Goal: Task Accomplishment & Management: Manage account settings

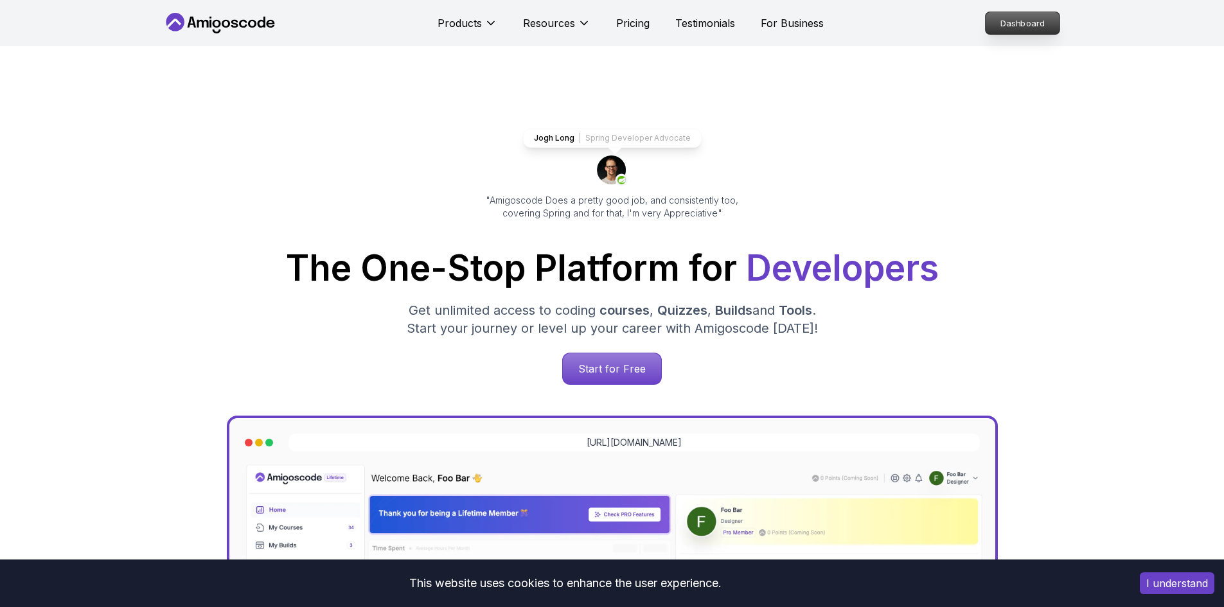
click at [1041, 13] on p "Dashboard" at bounding box center [1023, 23] width 74 height 22
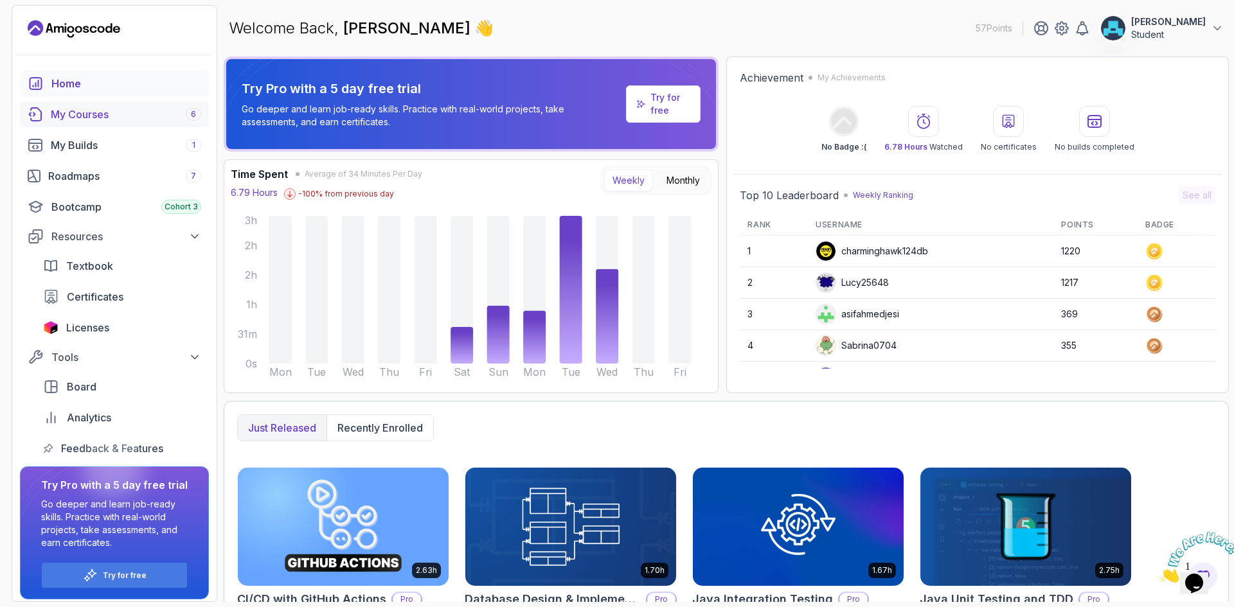
click at [107, 120] on div "My Courses 6" at bounding box center [126, 114] width 150 height 15
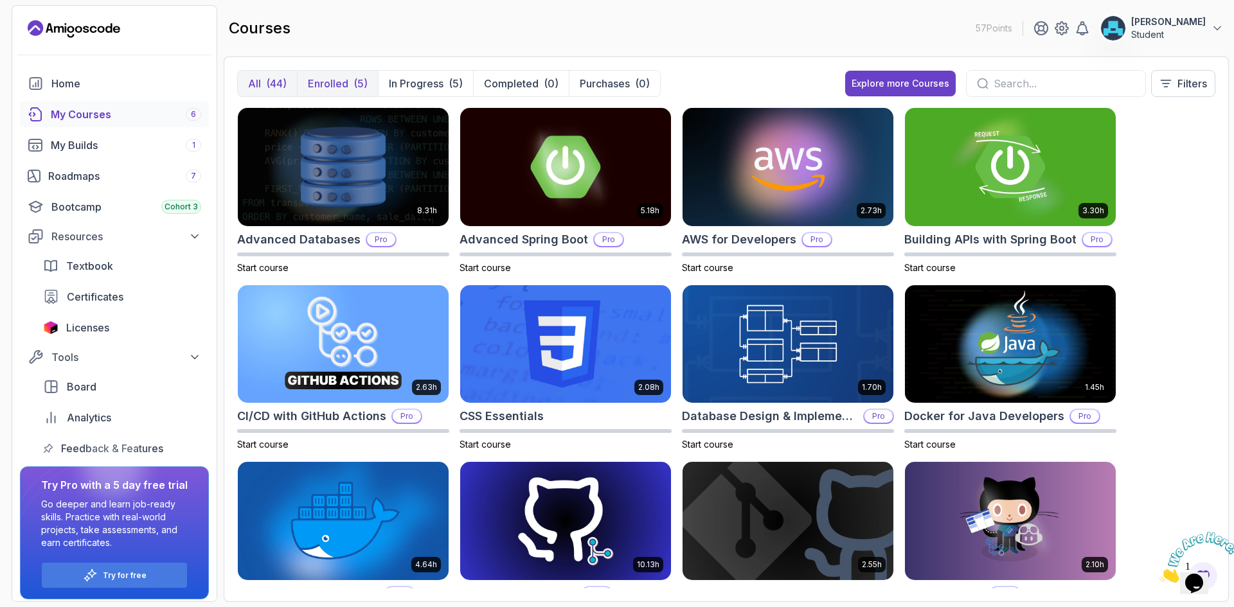
click at [348, 89] on button "Enrolled (5)" at bounding box center [337, 84] width 81 height 26
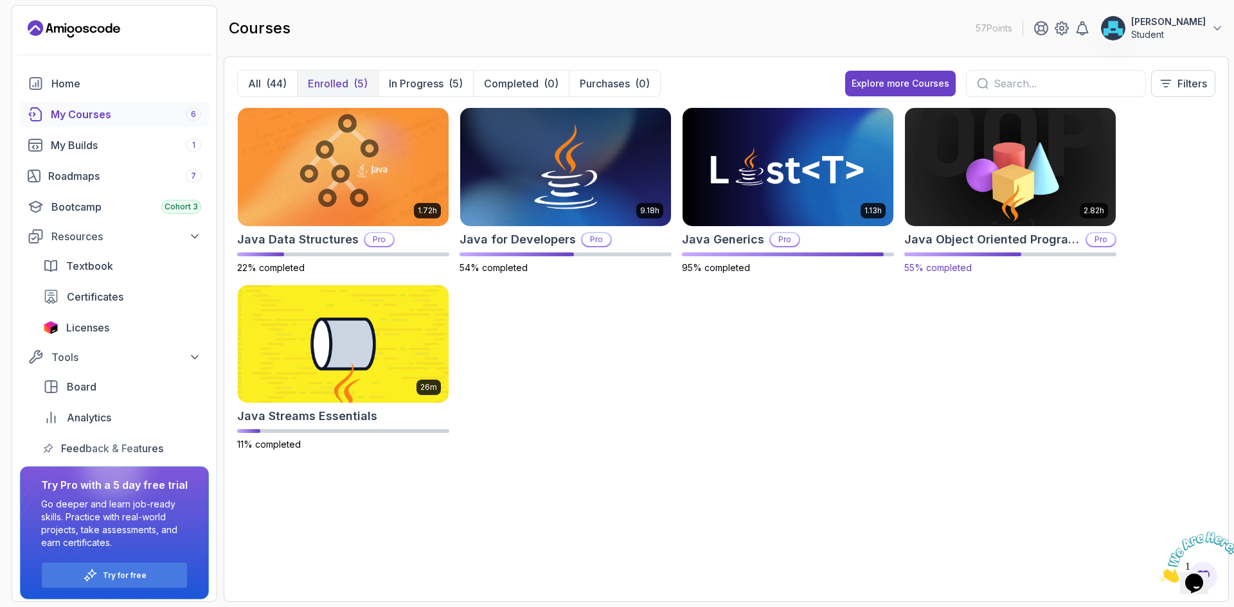
click at [981, 207] on img at bounding box center [1010, 167] width 221 height 124
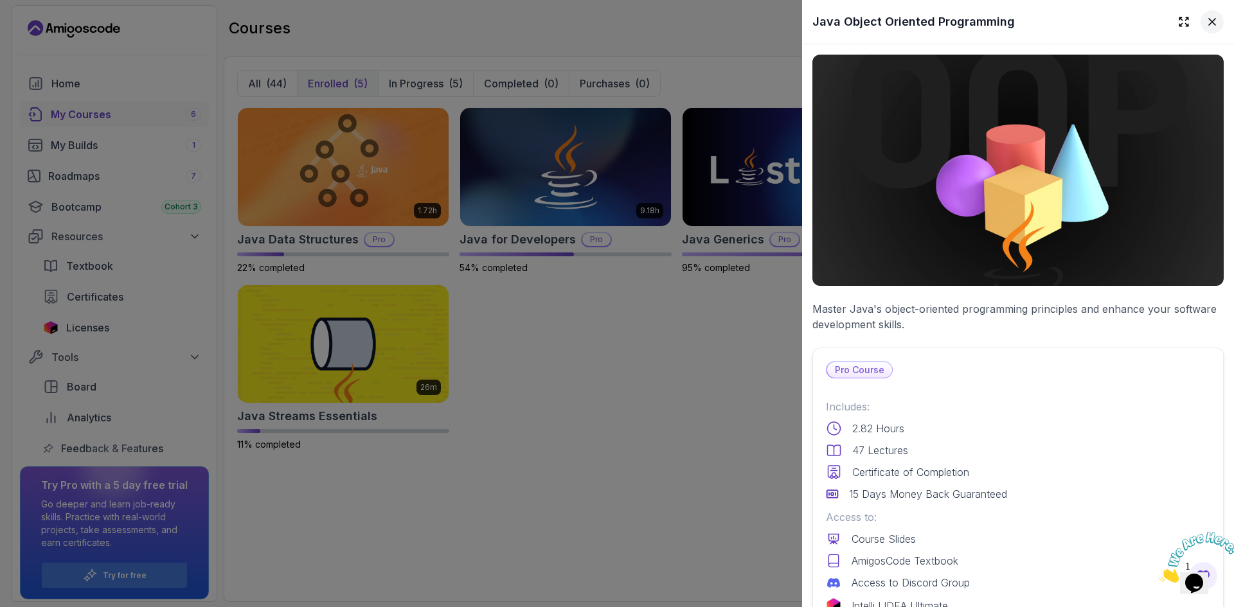
click at [1206, 22] on icon at bounding box center [1212, 21] width 13 height 13
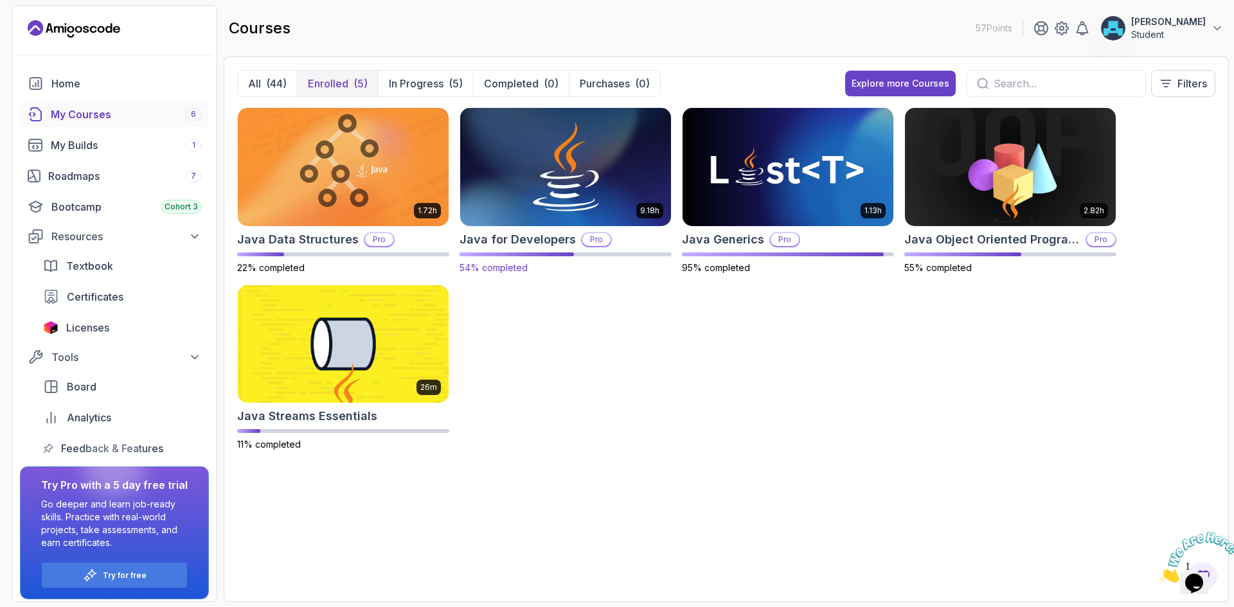
click at [631, 182] on img at bounding box center [565, 167] width 221 height 124
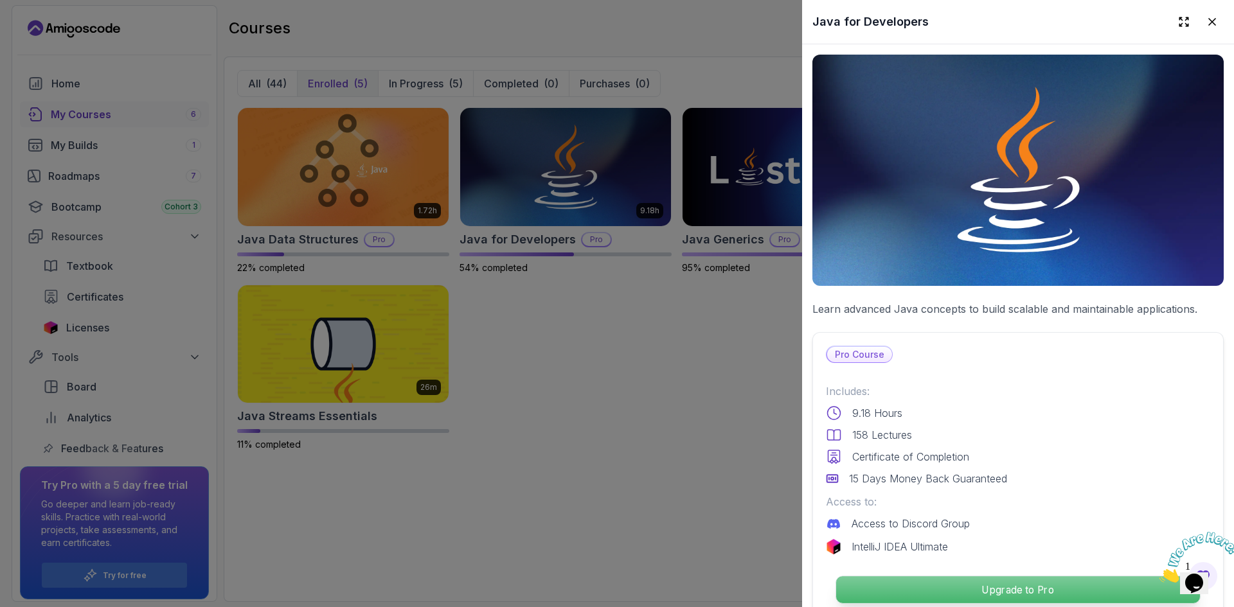
click at [958, 581] on p "Upgrade to Pro" at bounding box center [1018, 589] width 364 height 27
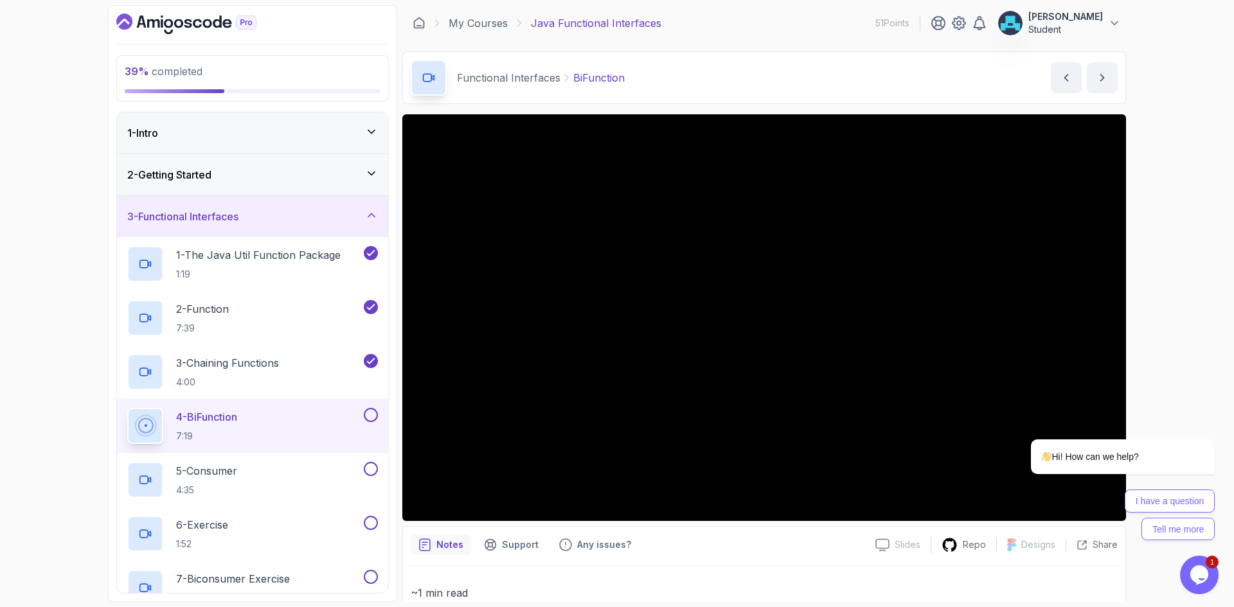
scroll to position [106, 0]
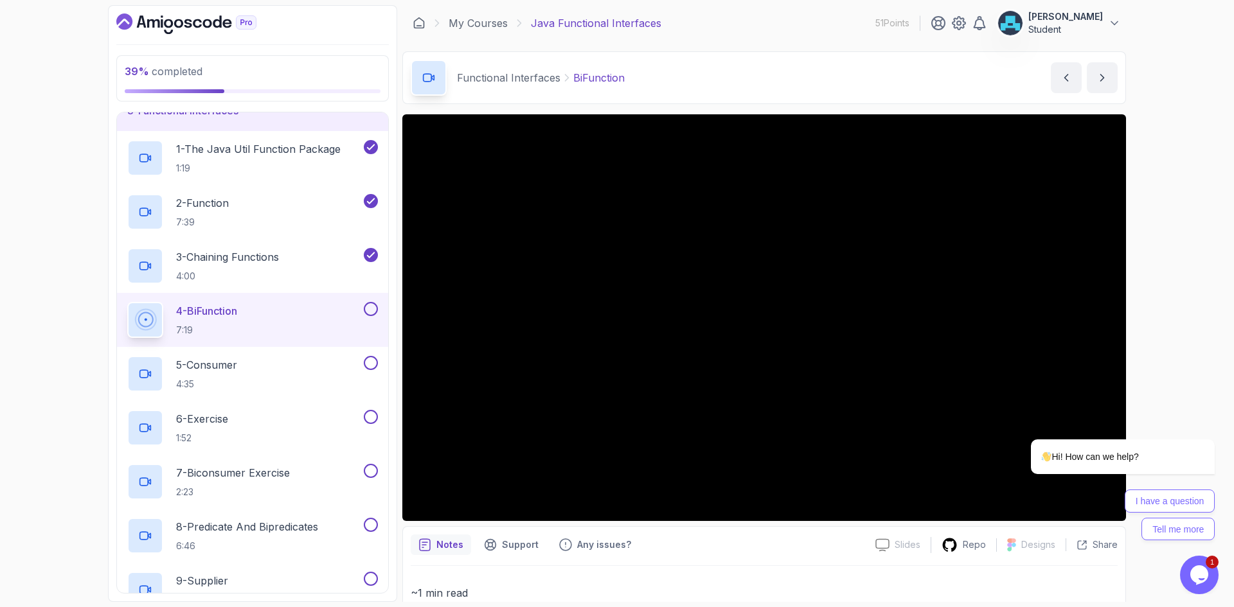
click at [1098, 19] on p "[PERSON_NAME]" at bounding box center [1065, 16] width 75 height 13
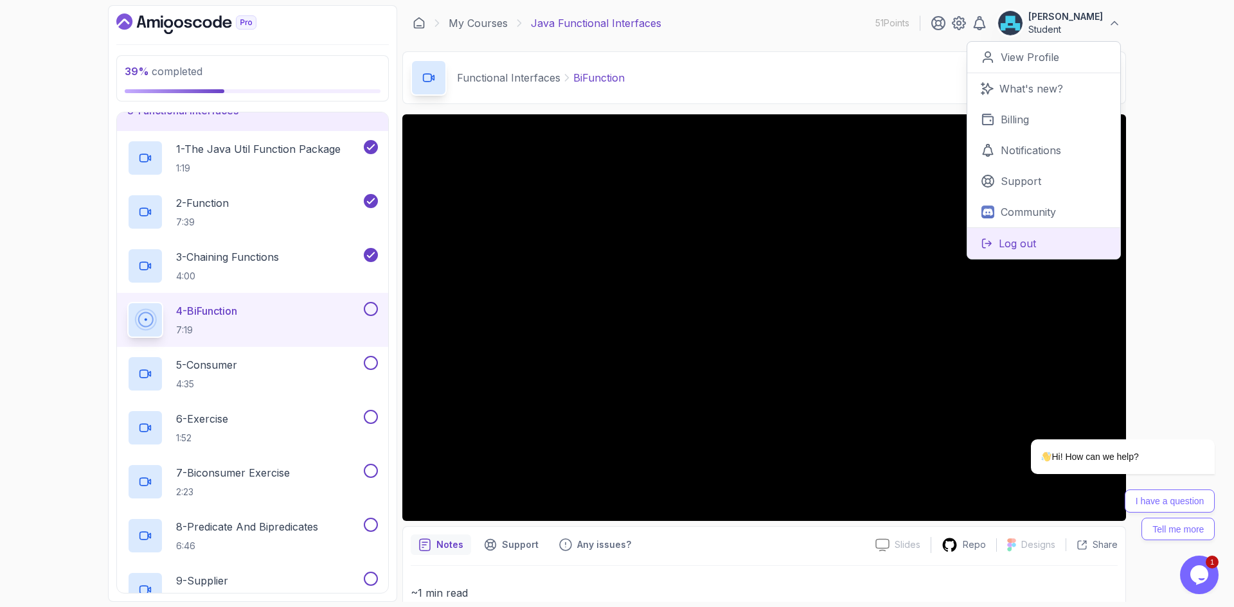
click at [1040, 249] on button "Log out" at bounding box center [1043, 242] width 153 height 31
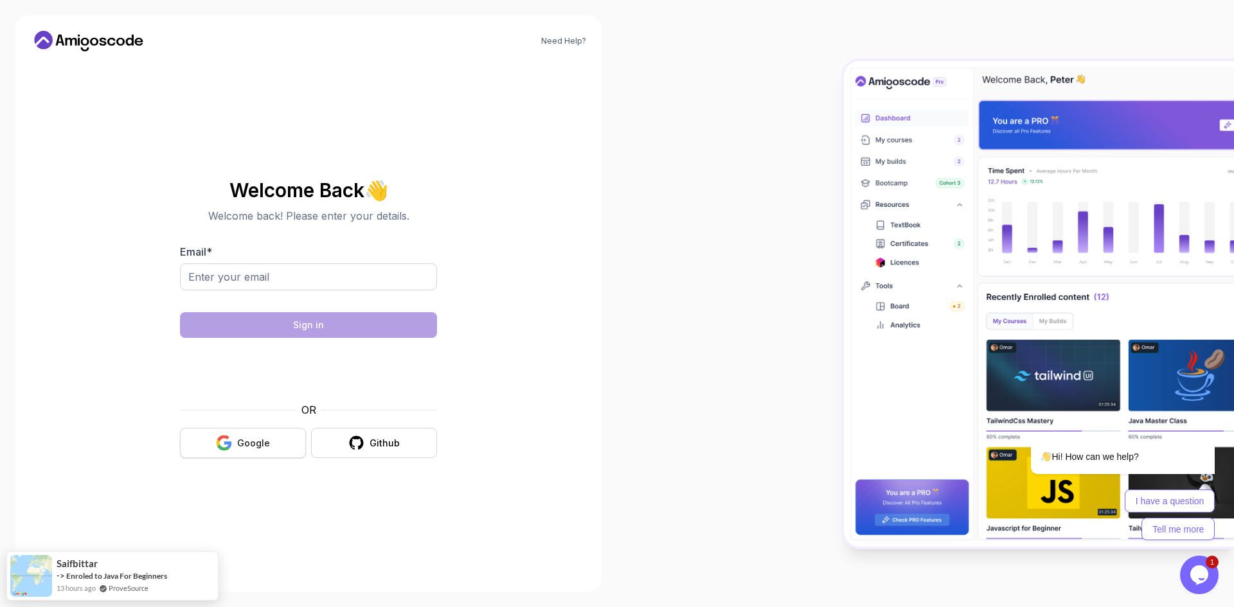
click at [215, 443] on button "Google" at bounding box center [243, 443] width 126 height 30
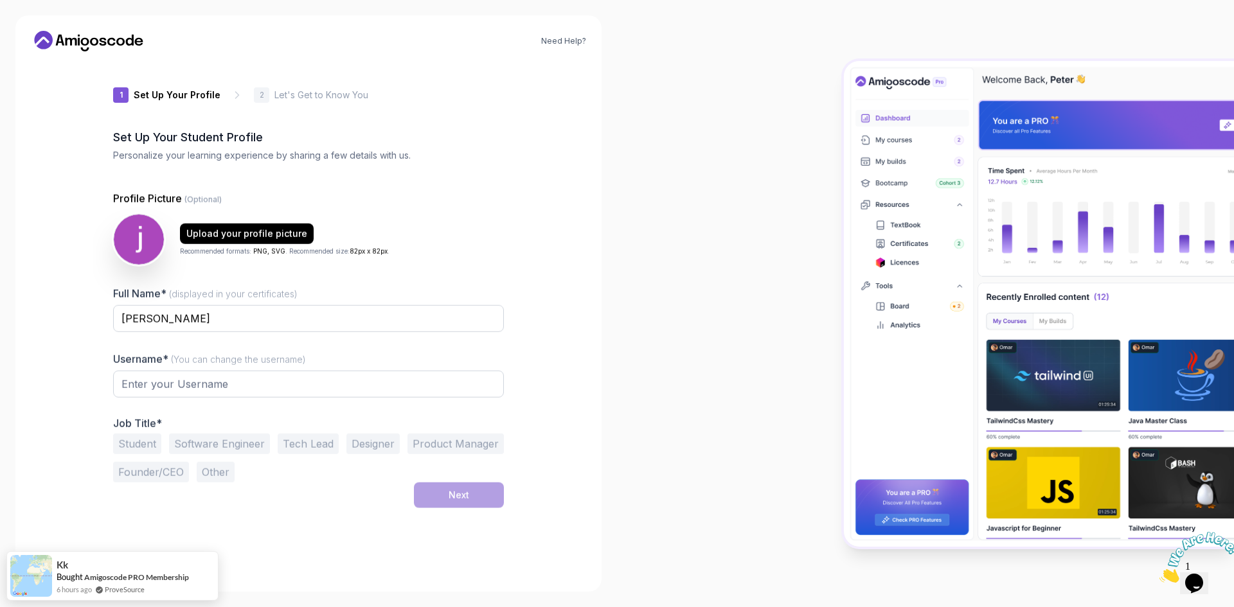
type input "proudlemming90821"
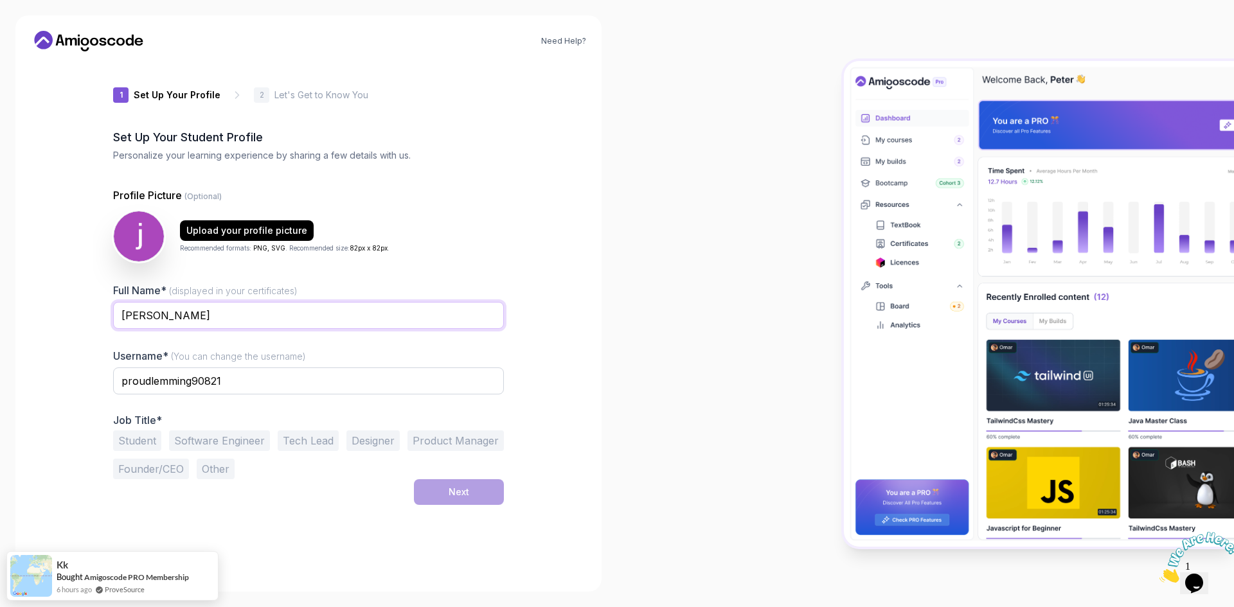
click at [154, 317] on input "jack pol" at bounding box center [308, 315] width 391 height 27
click at [151, 316] on input "jack pol" at bounding box center [308, 315] width 391 height 27
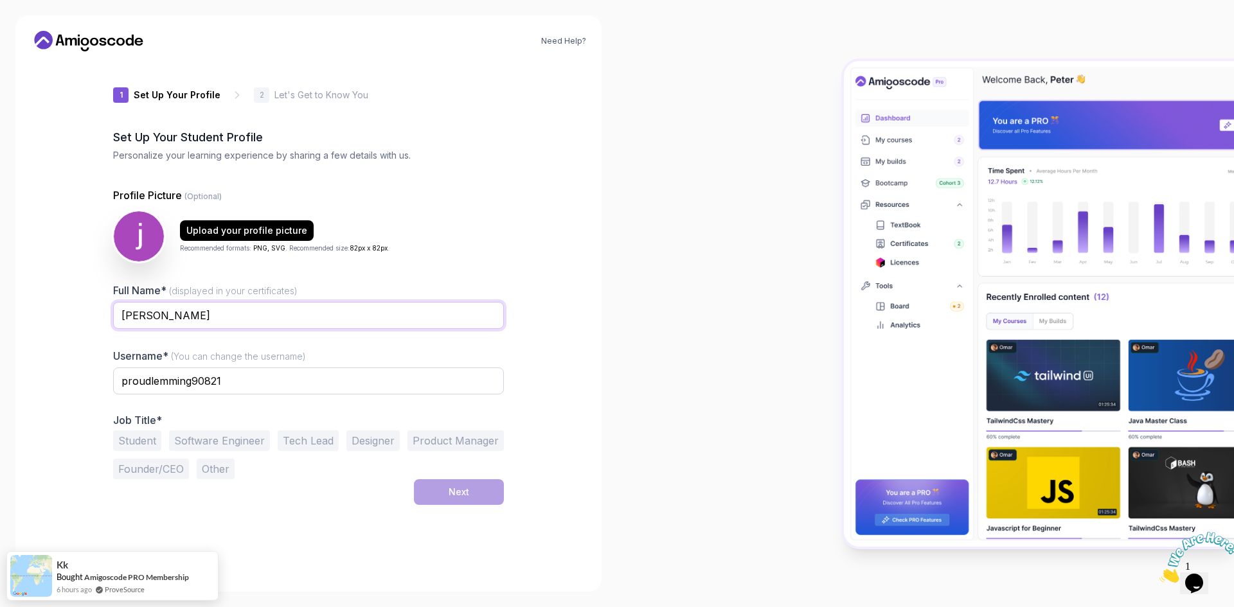
paste input "Pau"
drag, startPoint x: 182, startPoint y: 314, endPoint x: 109, endPoint y: 314, distance: 73.3
click at [109, 314] on div "1 Set Up Your Profile 1 Set Up Your Profile 2 Let's Get to Know You Set Up Your…" at bounding box center [309, 319] width 432 height 515
type input "[PERSON_NAME]"
drag, startPoint x: 190, startPoint y: 382, endPoint x: 107, endPoint y: 383, distance: 82.9
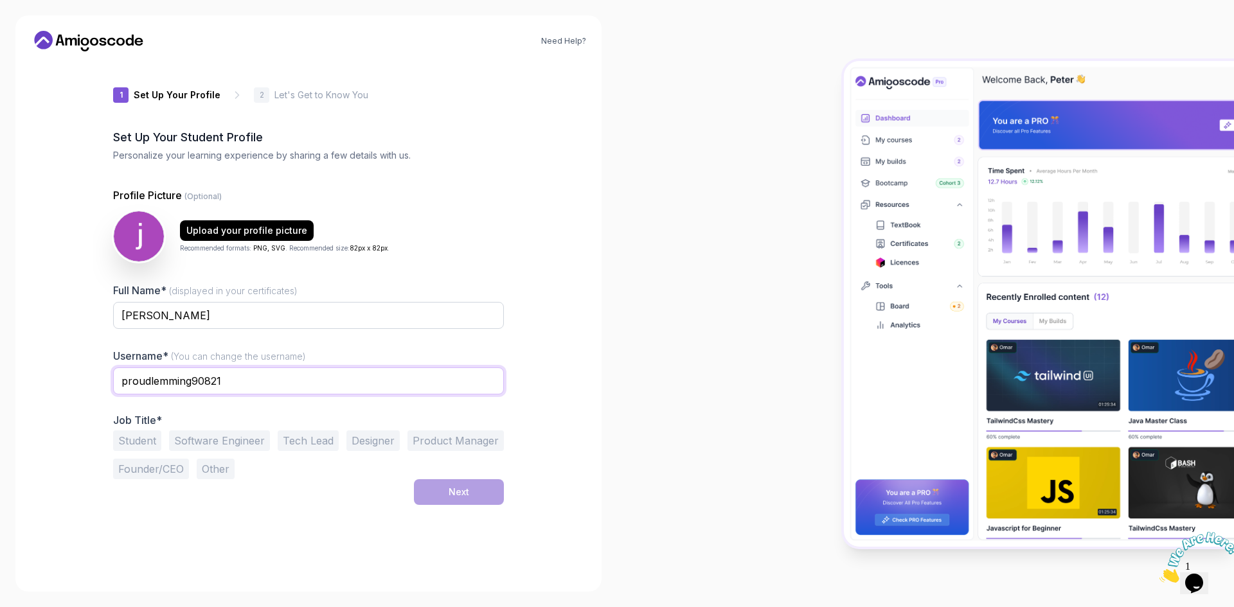
click at [107, 383] on div "1 Set Up Your Profile 1 Set Up Your Profile 2 Let's Get to Know You Set Up Your…" at bounding box center [309, 319] width 432 height 515
paste input "[PERSON_NAME]"
type input "jackPaul90821"
click at [565, 340] on div "Need Help? 1 Set Up Your Profile 1 Set Up Your Profile 2 Let's Get to Know You …" at bounding box center [308, 303] width 586 height 576
click at [127, 442] on button "Student" at bounding box center [137, 441] width 48 height 21
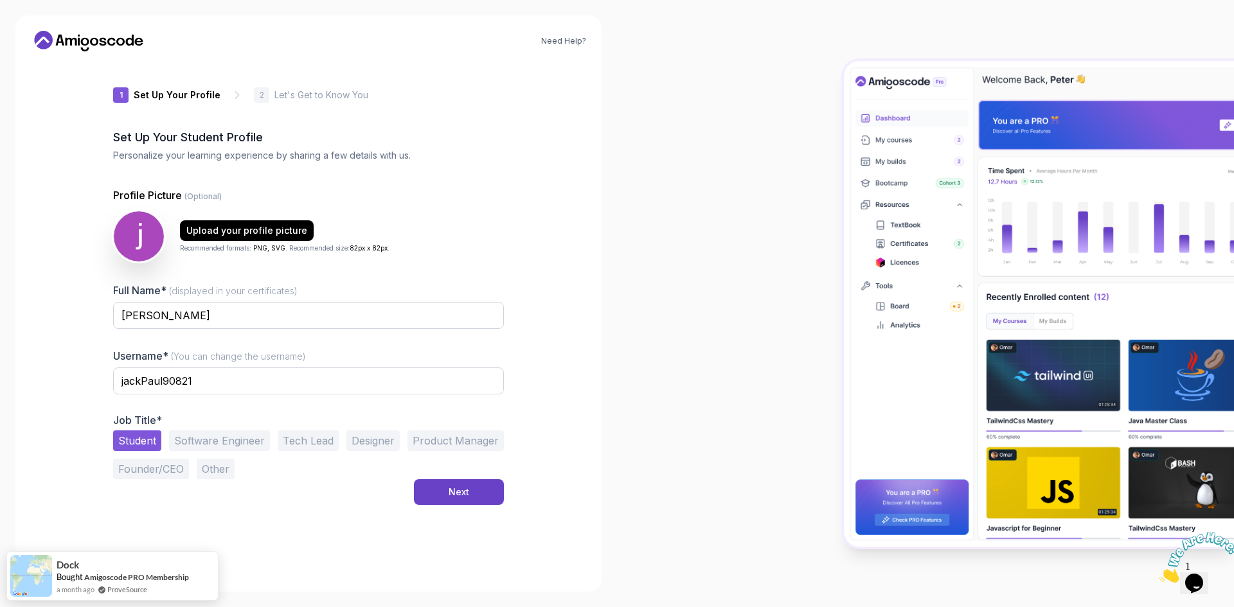
click at [224, 427] on div "Job Title* Student Software Engineer Tech Lead Designer Product Manager Founder…" at bounding box center [308, 447] width 391 height 66
click at [227, 437] on button "Software Engineer" at bounding box center [219, 441] width 101 height 21
click at [143, 442] on button "Student" at bounding box center [137, 441] width 48 height 21
click at [465, 490] on div "Next" at bounding box center [459, 492] width 21 height 13
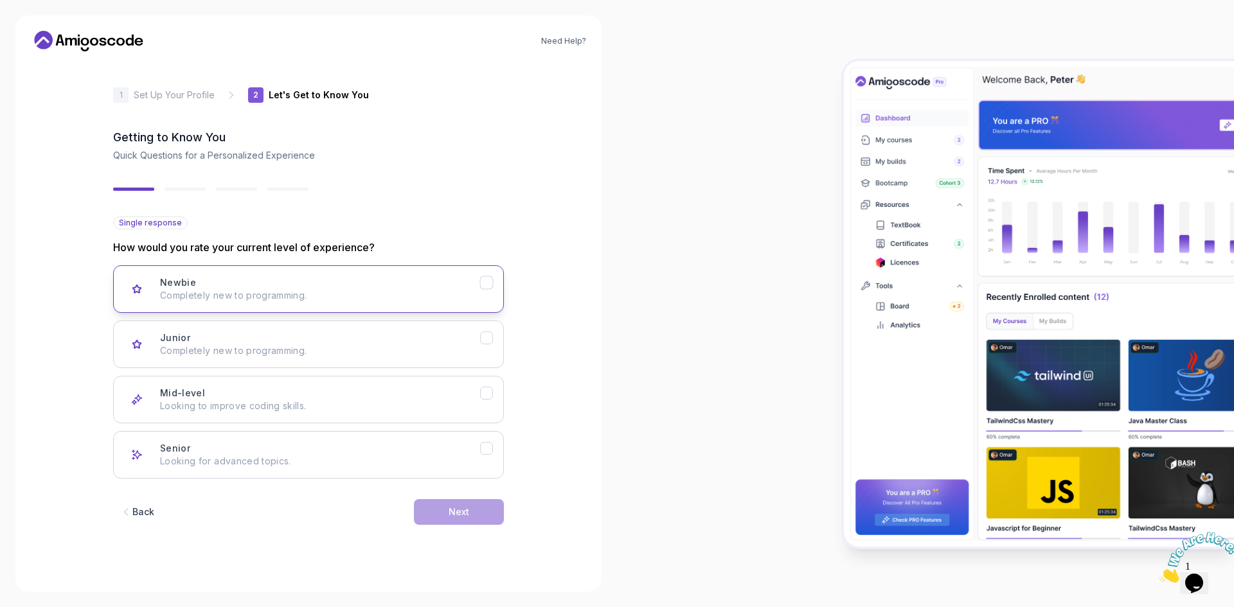
click at [343, 289] on p "Completely new to programming." at bounding box center [320, 295] width 320 height 13
click at [482, 512] on button "Next" at bounding box center [459, 512] width 90 height 26
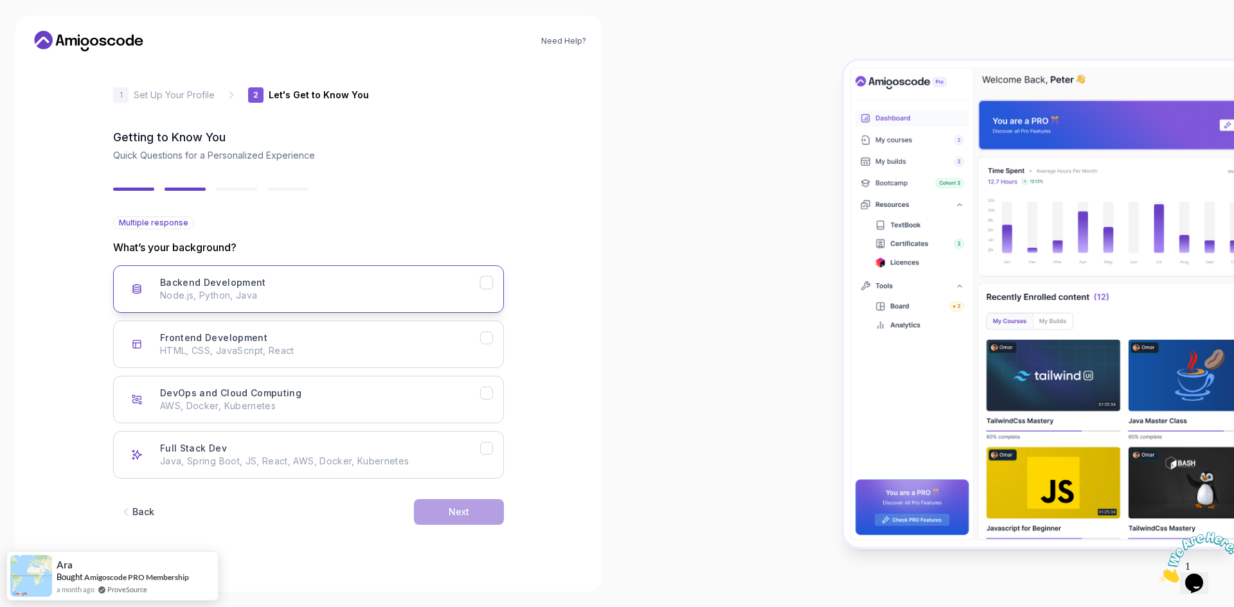
click at [196, 301] on p "Node.js, Python, Java" at bounding box center [320, 295] width 320 height 13
click at [197, 330] on button "Frontend Development HTML, CSS, JavaScript, React" at bounding box center [308, 345] width 391 height 48
click at [339, 469] on button "Full Stack Dev Java, Spring Boot, JS, React, AWS, Docker, Kubernetes" at bounding box center [308, 455] width 391 height 48
click at [455, 513] on div "Next" at bounding box center [459, 512] width 21 height 13
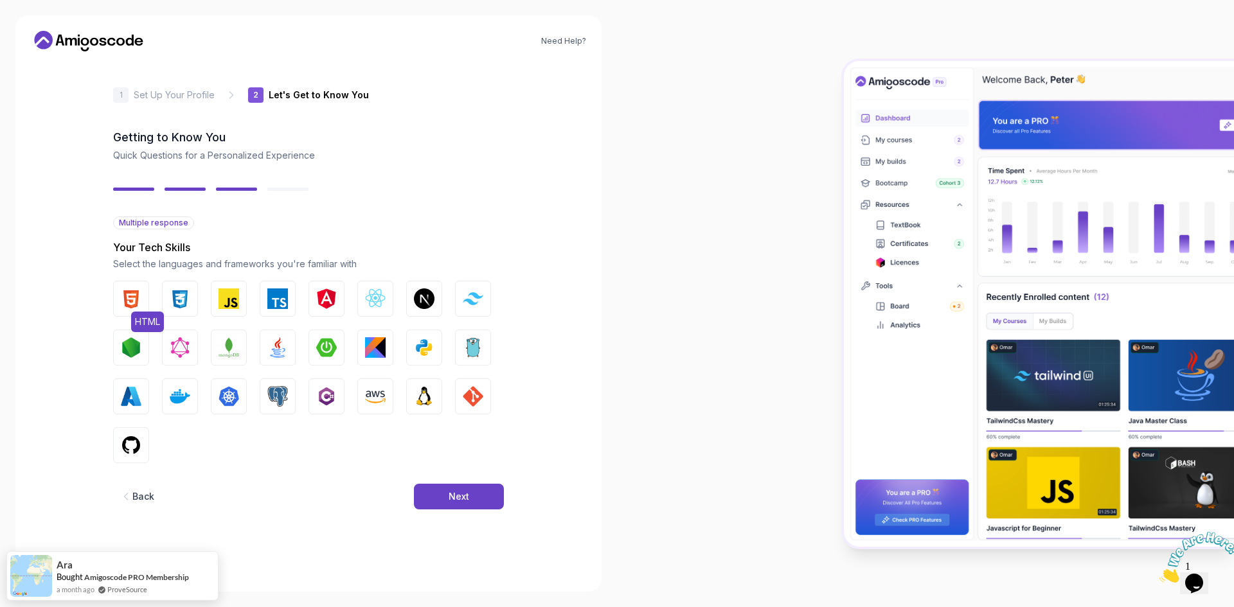
click at [132, 301] on img "button" at bounding box center [131, 299] width 21 height 21
click at [180, 301] on img "button" at bounding box center [180, 299] width 21 height 21
click at [229, 292] on img "button" at bounding box center [229, 299] width 21 height 21
click at [375, 292] on img "button" at bounding box center [375, 299] width 21 height 21
click at [425, 346] on img "button" at bounding box center [424, 347] width 21 height 21
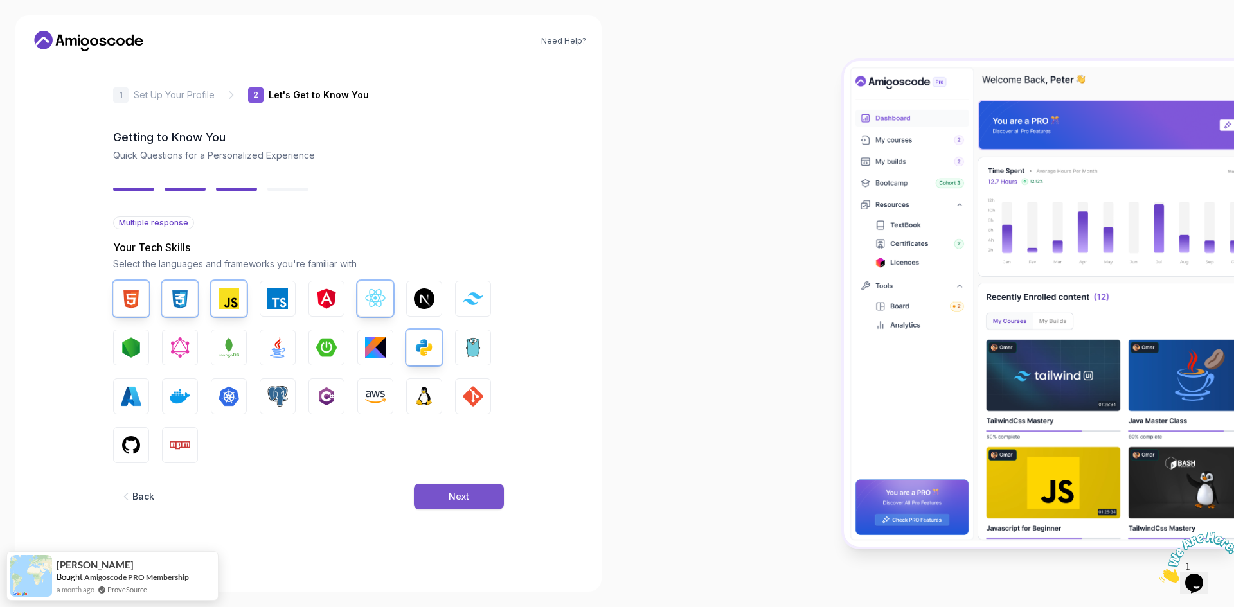
click at [436, 496] on button "Next" at bounding box center [459, 497] width 90 height 26
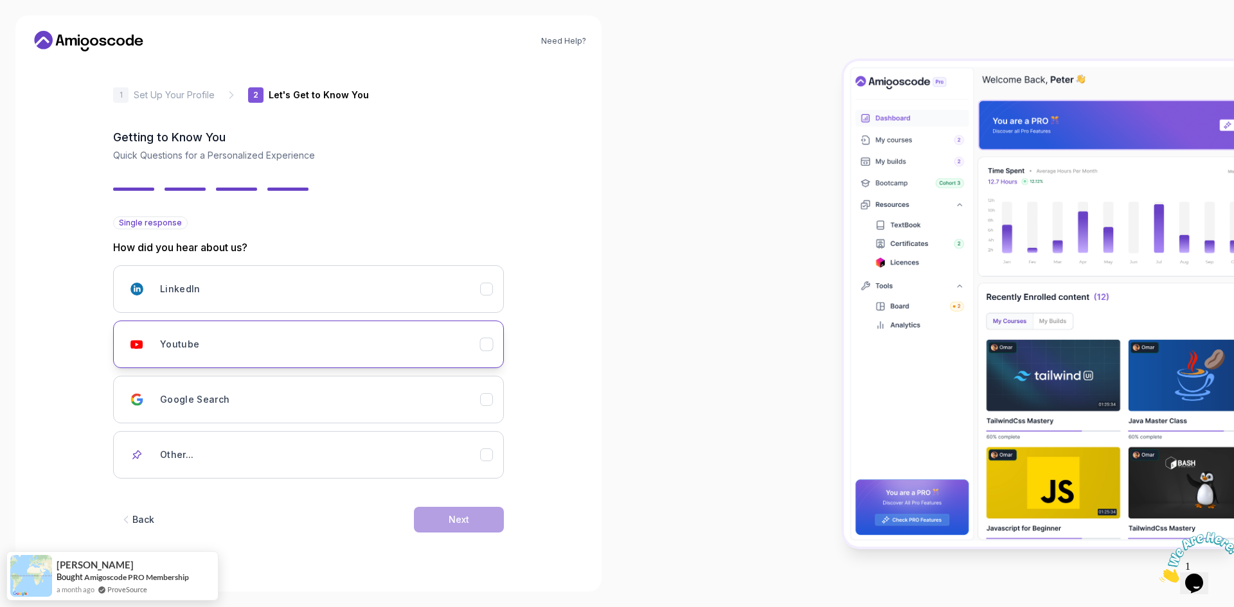
click at [470, 350] on div "Youtube" at bounding box center [320, 345] width 320 height 26
click at [400, 472] on button "Other..." at bounding box center [308, 455] width 391 height 48
click at [437, 354] on div "Youtube" at bounding box center [320, 345] width 320 height 26
click at [451, 299] on div "LinkedIn" at bounding box center [320, 289] width 320 height 26
click at [453, 338] on div "Youtube" at bounding box center [320, 345] width 320 height 26
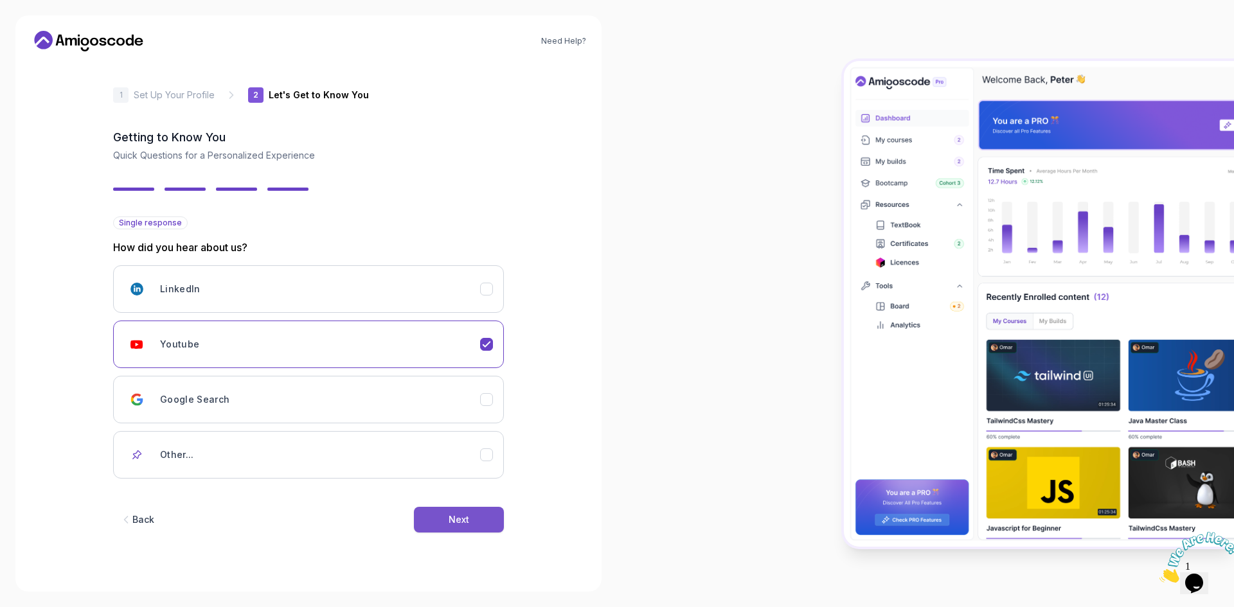
click at [465, 512] on button "Next" at bounding box center [459, 520] width 90 height 26
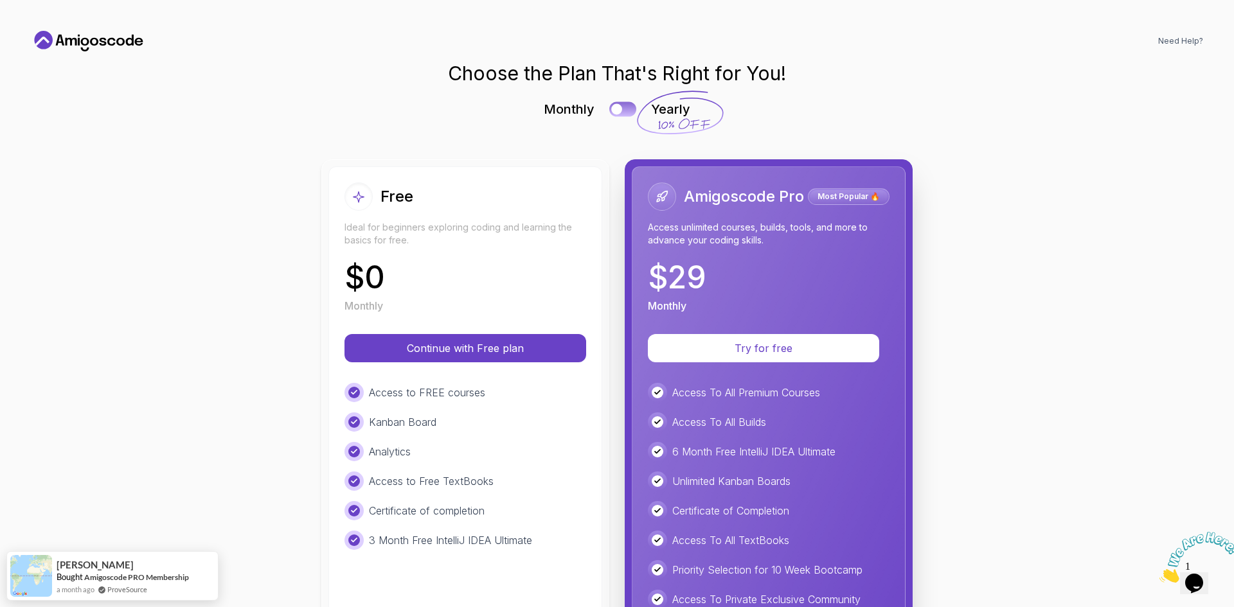
click at [621, 107] on button at bounding box center [622, 109] width 27 height 15
click at [623, 107] on div at bounding box center [628, 109] width 11 height 11
click at [621, 107] on button at bounding box center [622, 109] width 27 height 15
click at [623, 107] on div at bounding box center [628, 109] width 11 height 11
click at [621, 103] on button at bounding box center [622, 109] width 27 height 15
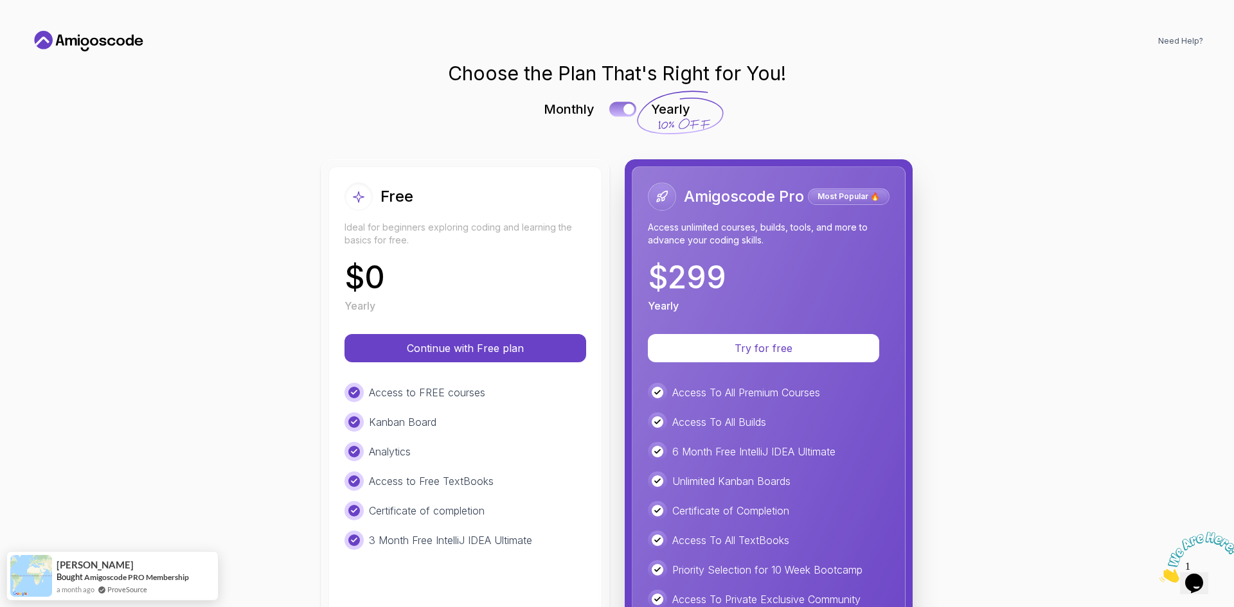
click at [623, 104] on div at bounding box center [628, 109] width 11 height 11
click at [621, 103] on button at bounding box center [622, 109] width 27 height 15
click at [623, 104] on div at bounding box center [628, 109] width 11 height 11
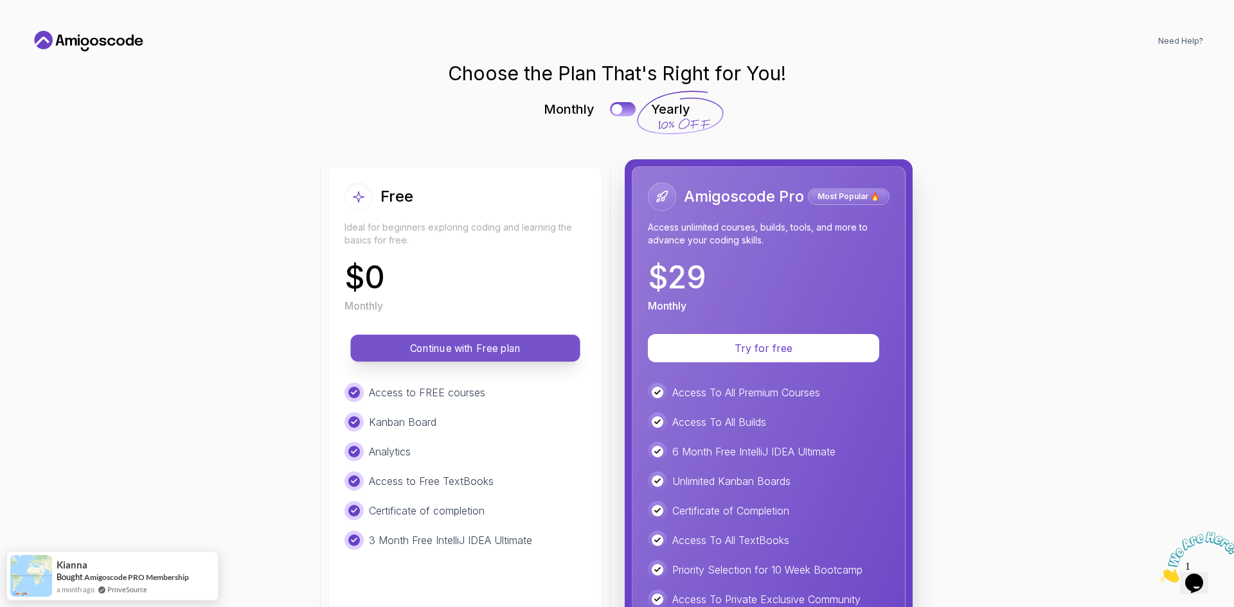
click at [474, 348] on p "Continue with Free plan" at bounding box center [465, 348] width 201 height 15
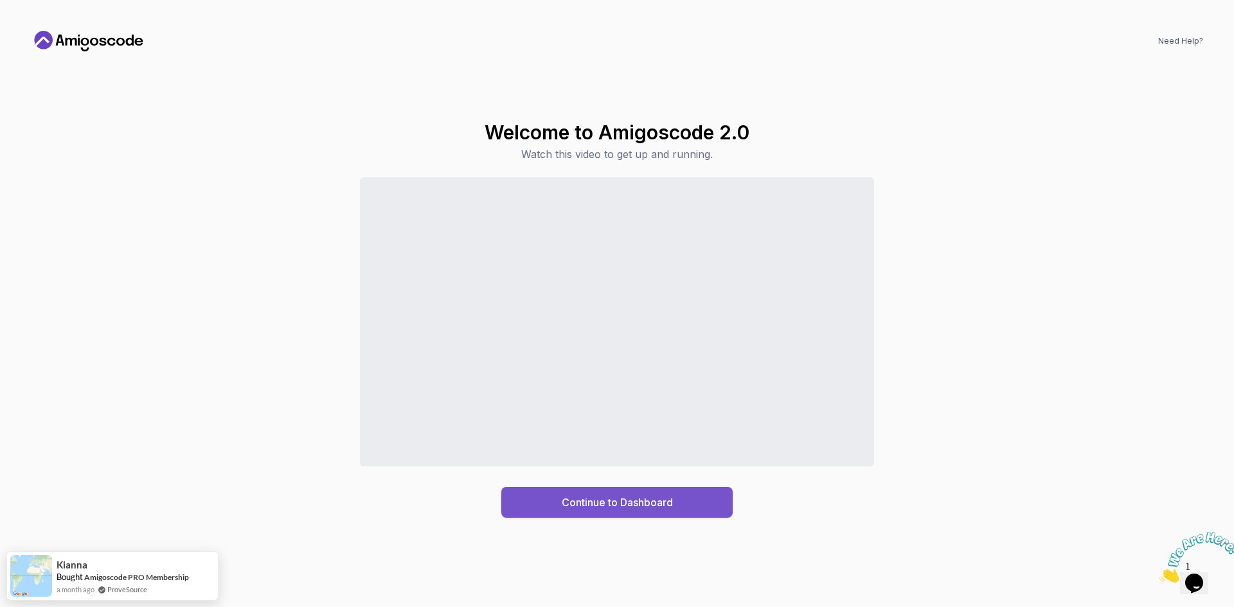
click at [620, 496] on div "Continue to Dashboard" at bounding box center [617, 502] width 111 height 15
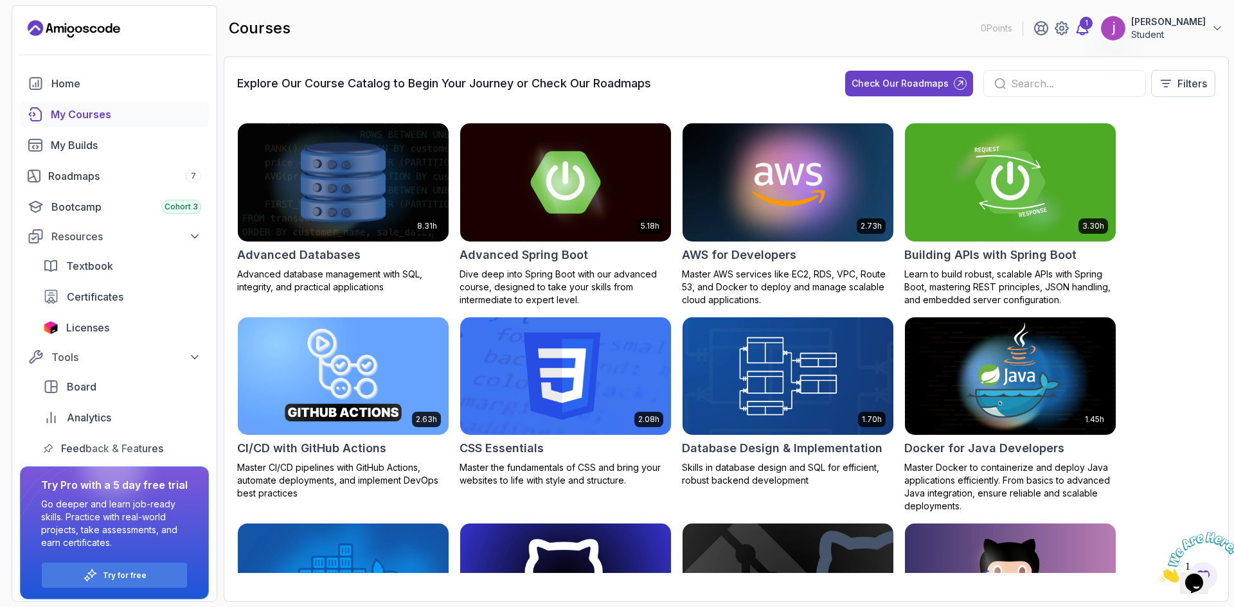
click at [1088, 31] on icon at bounding box center [1082, 28] width 11 height 13
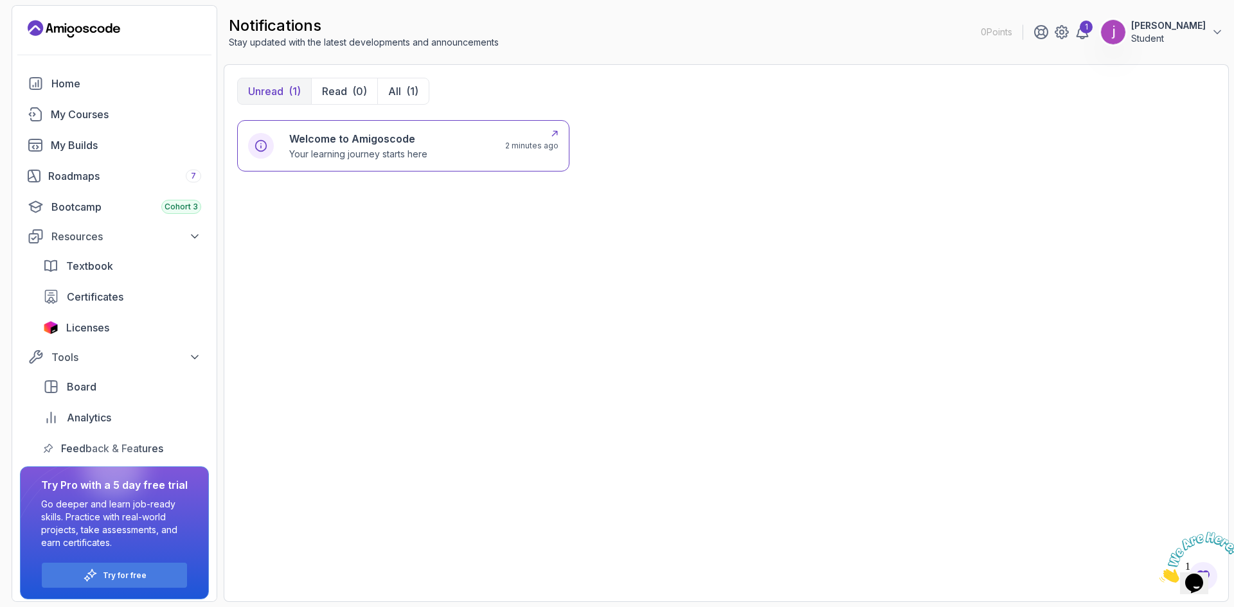
click at [372, 148] on p "Your learning journey starts here" at bounding box center [358, 154] width 138 height 13
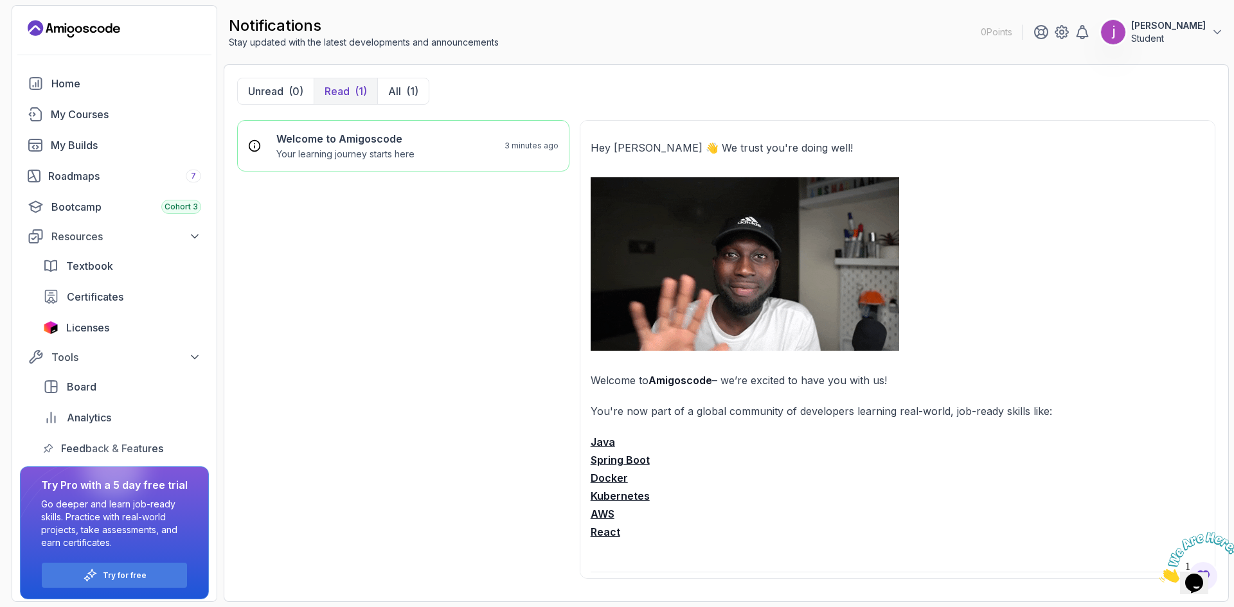
click at [93, 29] on icon "Landing page" at bounding box center [74, 29] width 93 height 21
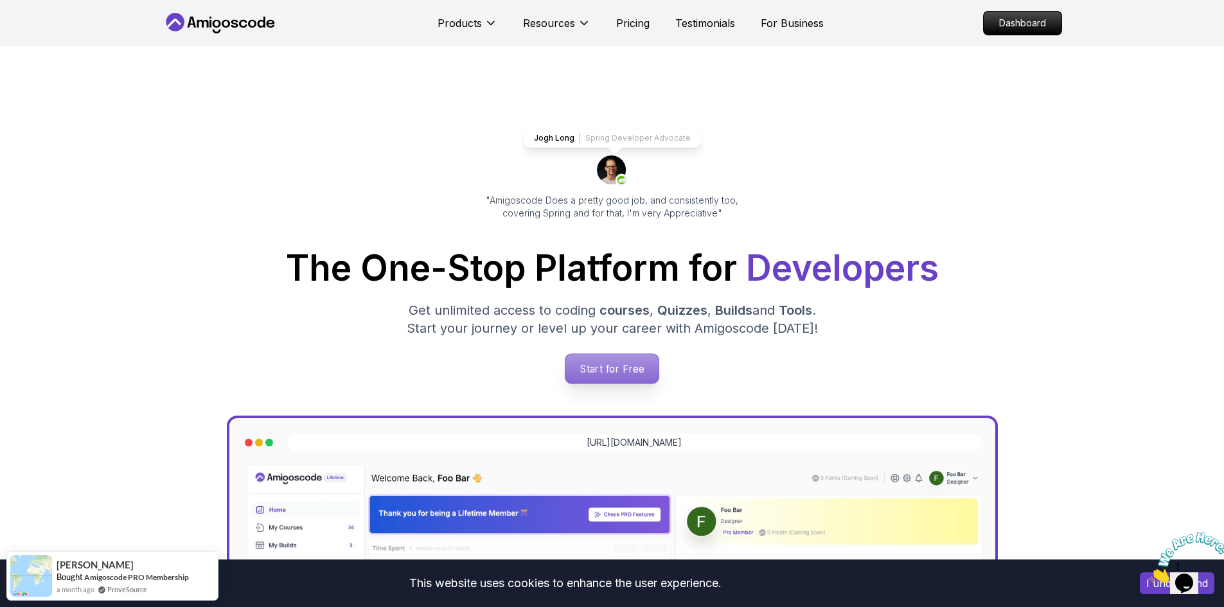
click at [627, 369] on p "Start for Free" at bounding box center [612, 369] width 93 height 30
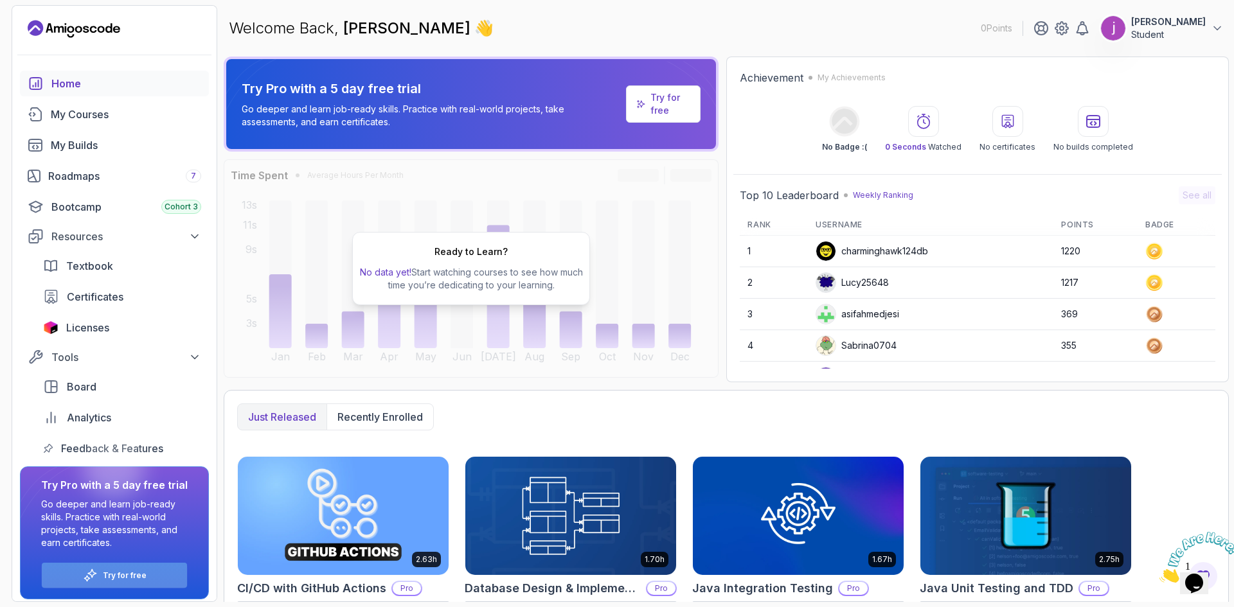
click at [150, 578] on div "Try for free" at bounding box center [114, 575] width 145 height 25
click at [161, 578] on div "Try for free" at bounding box center [114, 575] width 145 height 25
click at [150, 576] on div "Try for free" at bounding box center [114, 575] width 145 height 25
click at [648, 123] on icon at bounding box center [683, 95] width 72 height 67
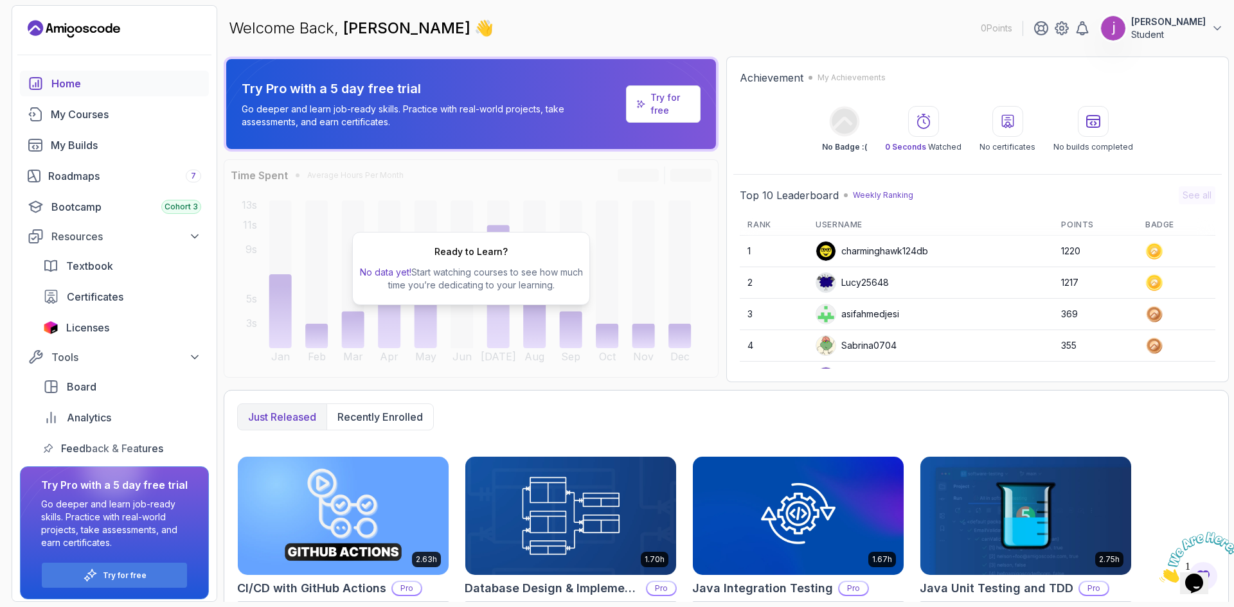
click at [652, 113] on p "Try for free" at bounding box center [670, 104] width 40 height 26
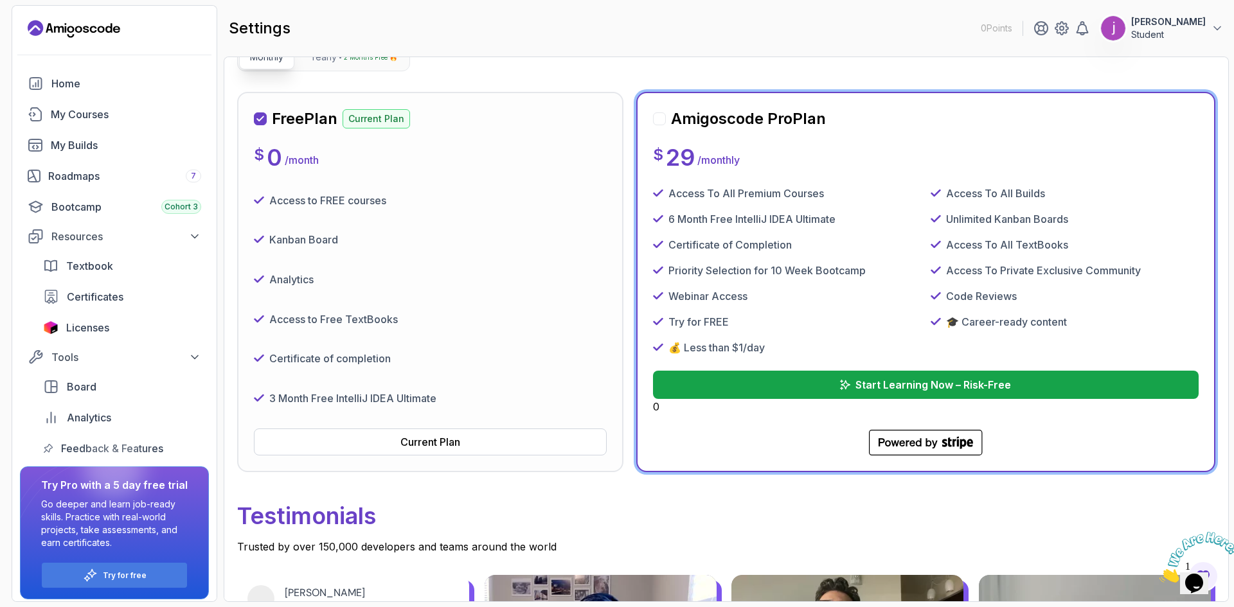
scroll to position [193, 0]
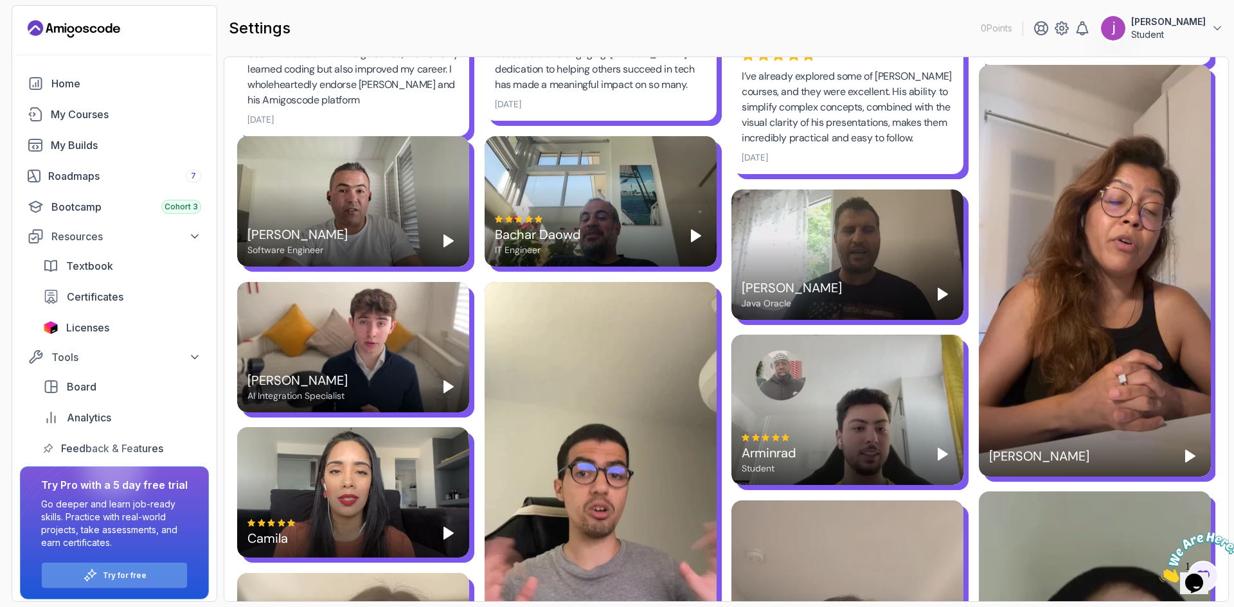
click at [143, 574] on p "Try for free" at bounding box center [125, 576] width 44 height 10
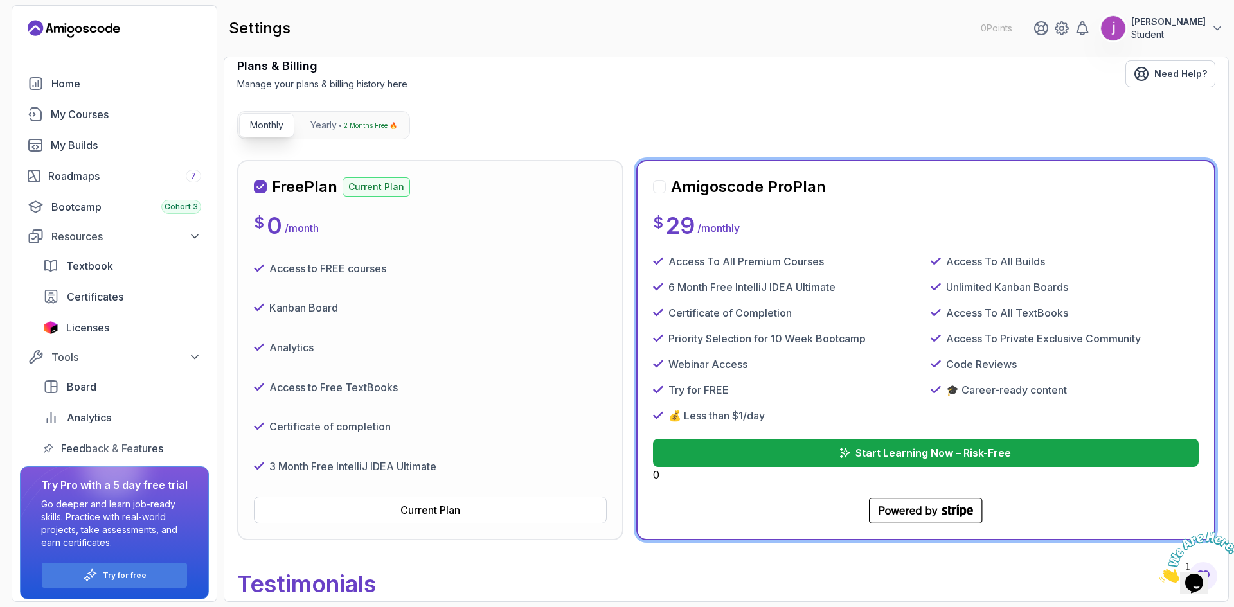
click at [660, 190] on div at bounding box center [659, 187] width 13 height 13
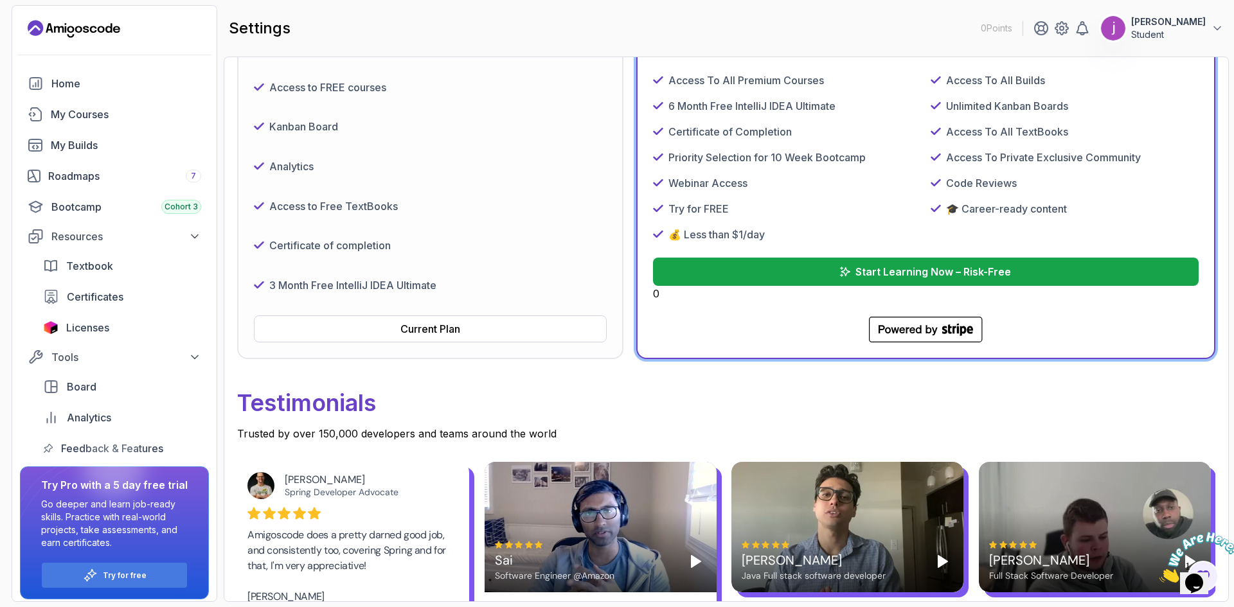
scroll to position [269, 0]
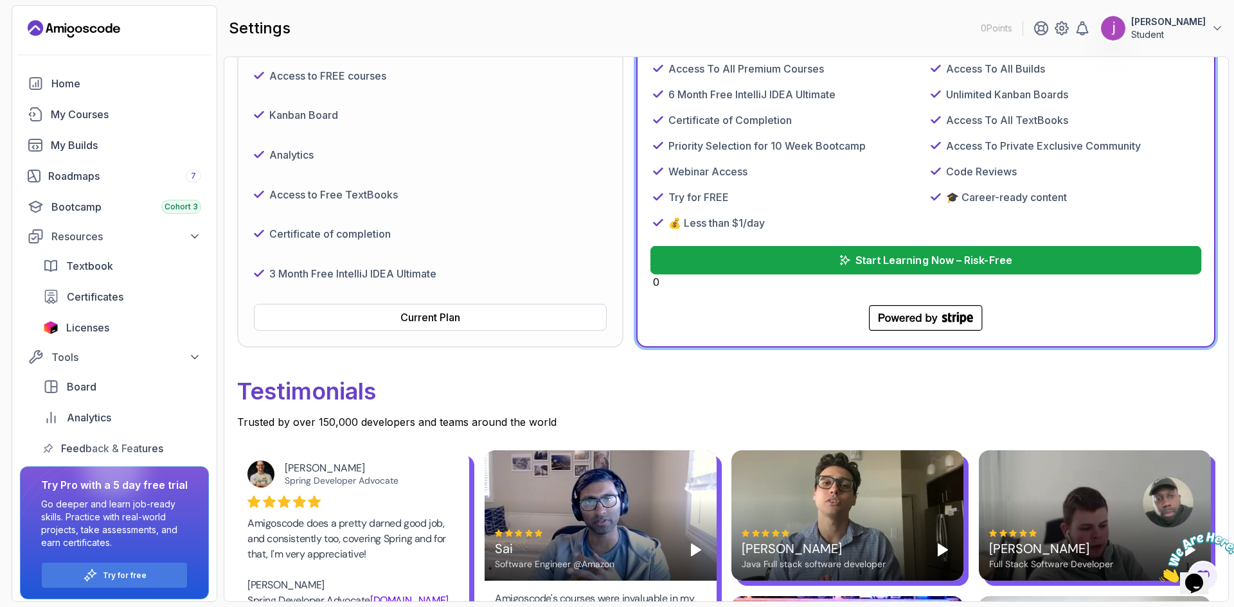
click at [901, 257] on p "Start Learning Now – Risk-Free" at bounding box center [933, 260] width 157 height 15
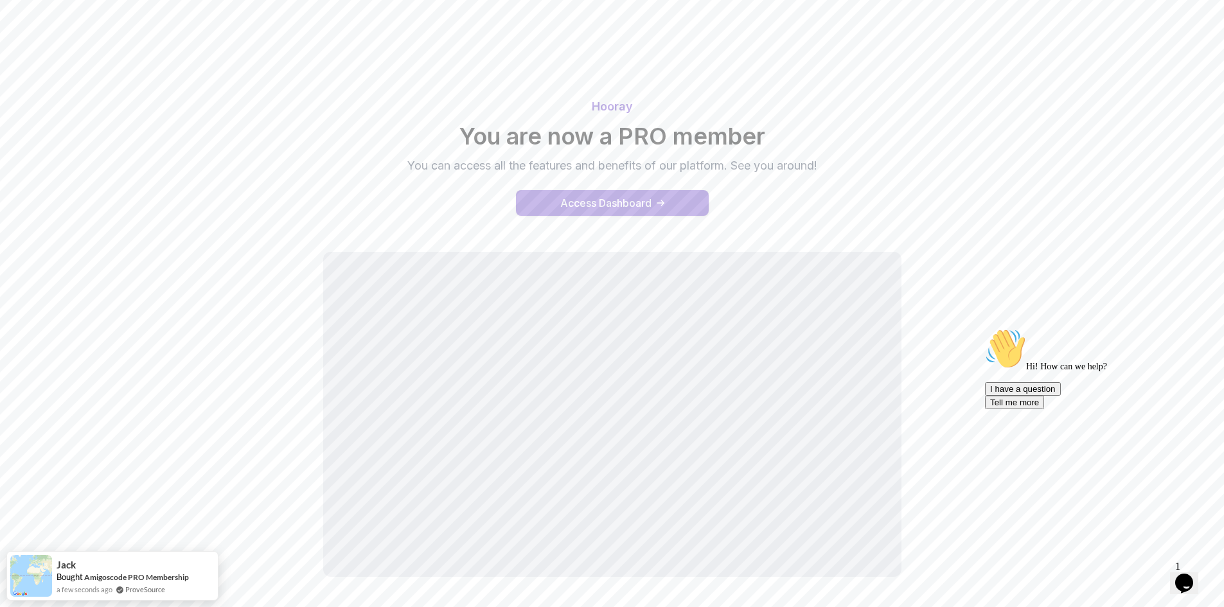
click at [624, 203] on div "Access Dashboard" at bounding box center [605, 202] width 91 height 15
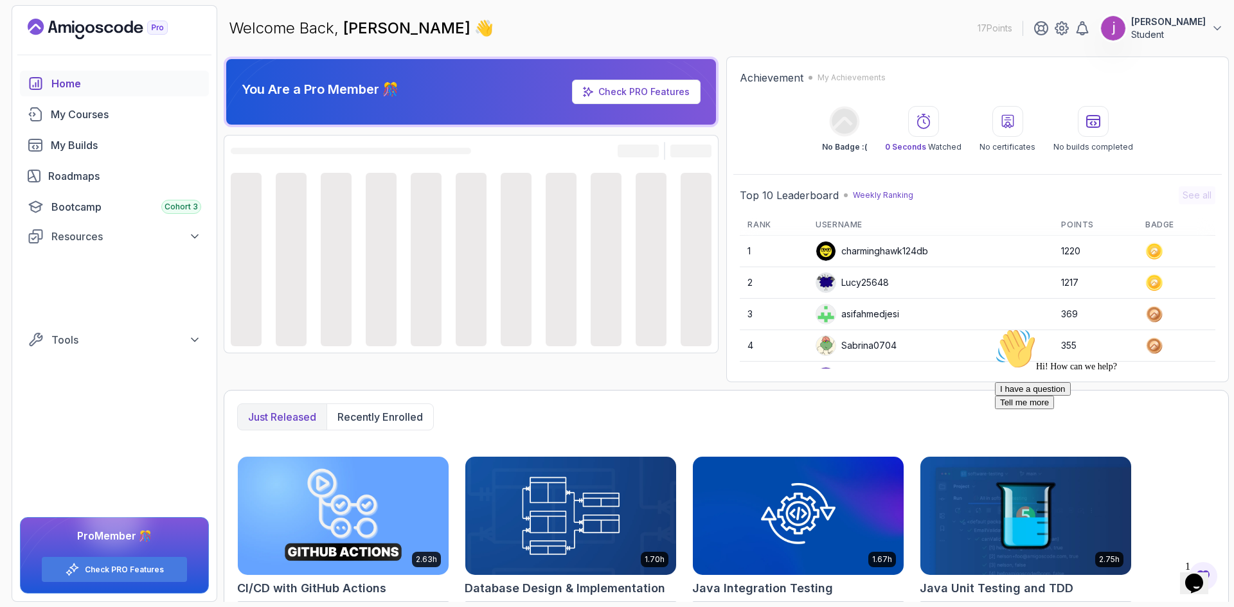
click at [995, 328] on icon "Chat attention grabber" at bounding box center [995, 328] width 0 height 0
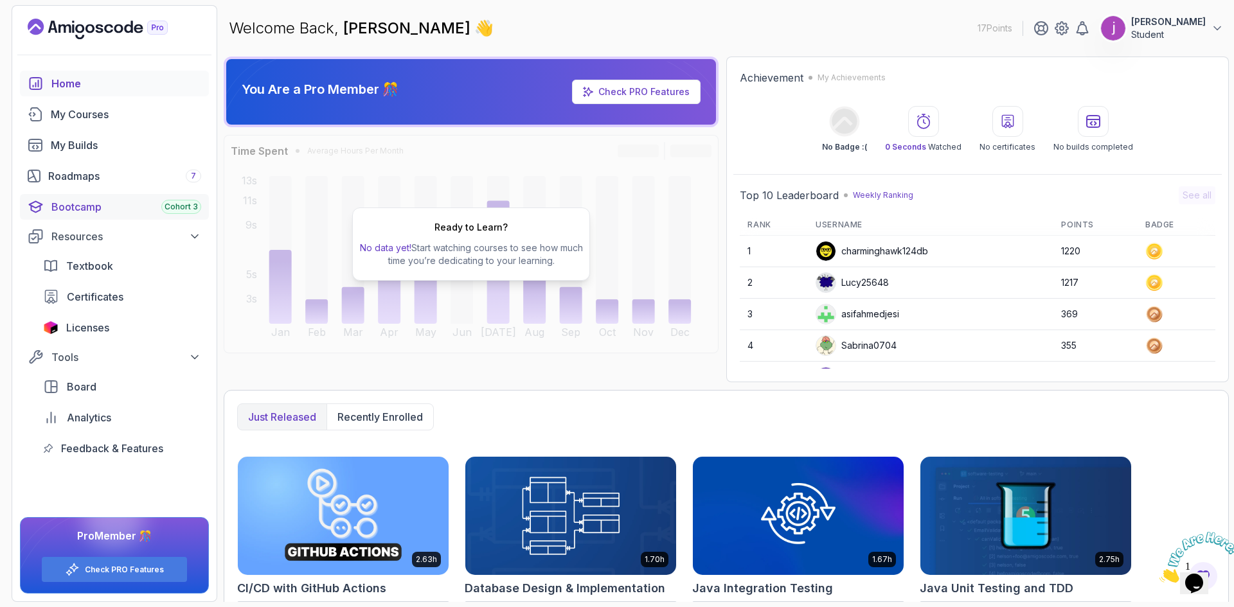
click at [178, 207] on span "Cohort 3" at bounding box center [181, 207] width 33 height 10
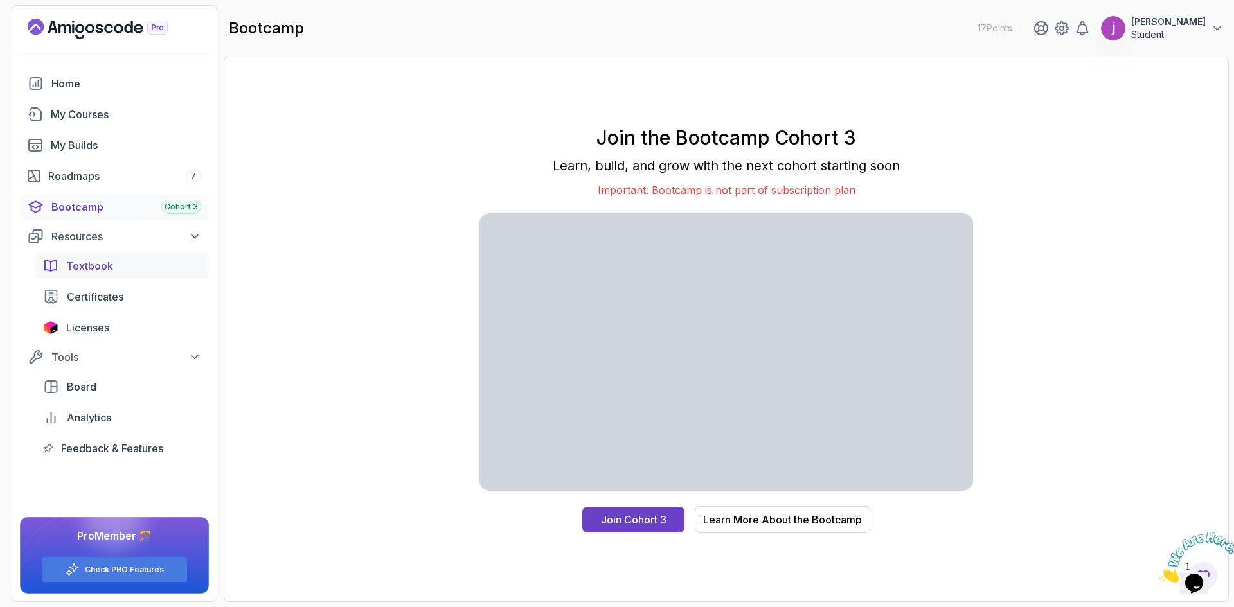
click at [123, 265] on div "Textbook" at bounding box center [133, 265] width 135 height 15
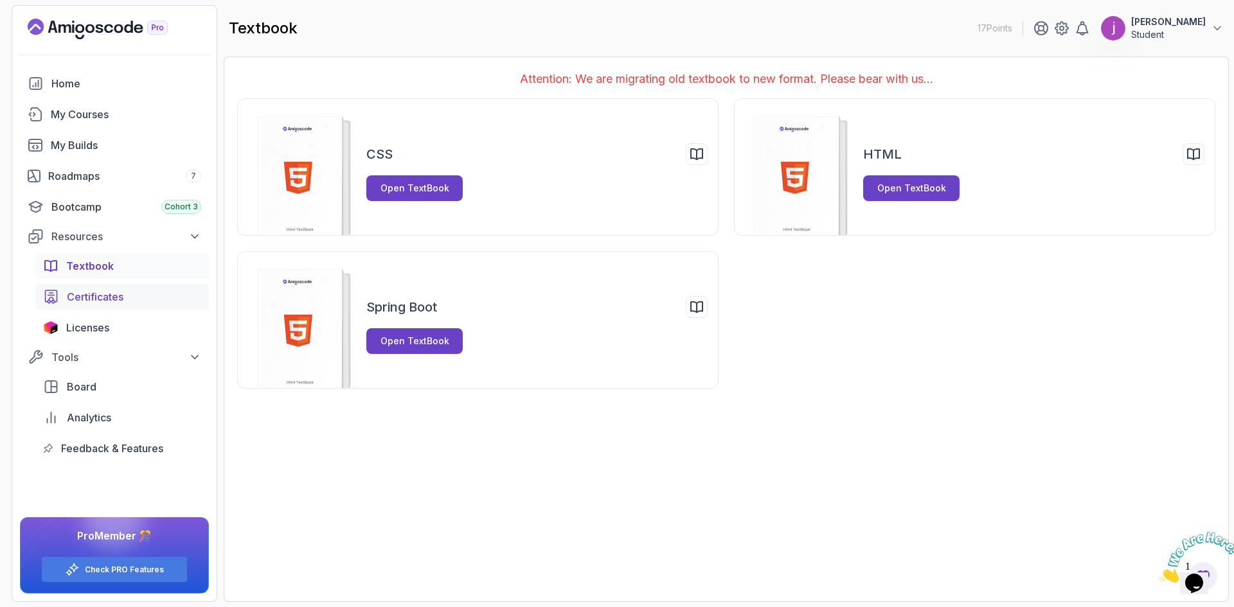
click at [134, 305] on link "Certificates" at bounding box center [122, 297] width 174 height 26
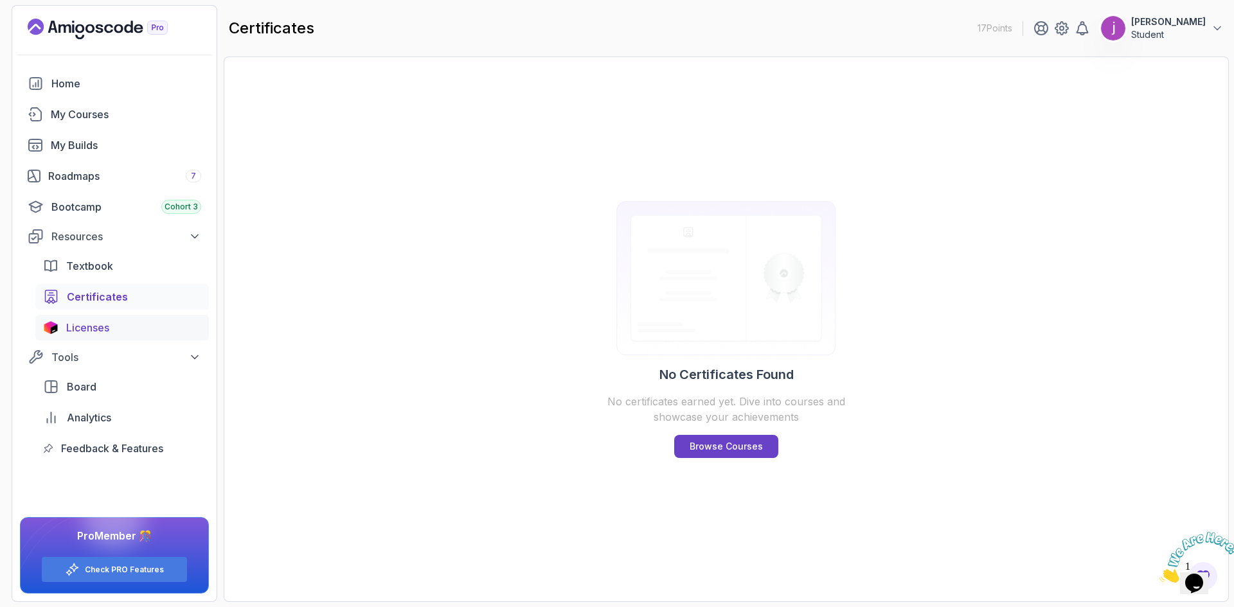
click at [130, 325] on div "Licenses" at bounding box center [133, 327] width 135 height 15
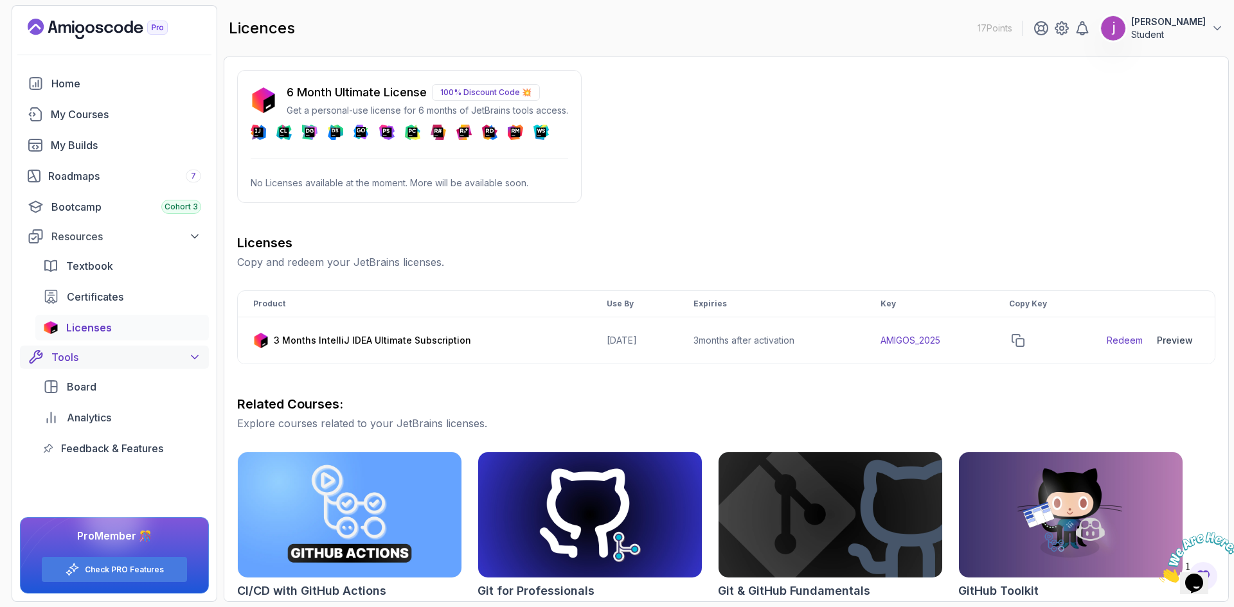
click at [119, 351] on div "Tools" at bounding box center [126, 357] width 150 height 15
click at [121, 380] on div "Board" at bounding box center [134, 386] width 134 height 15
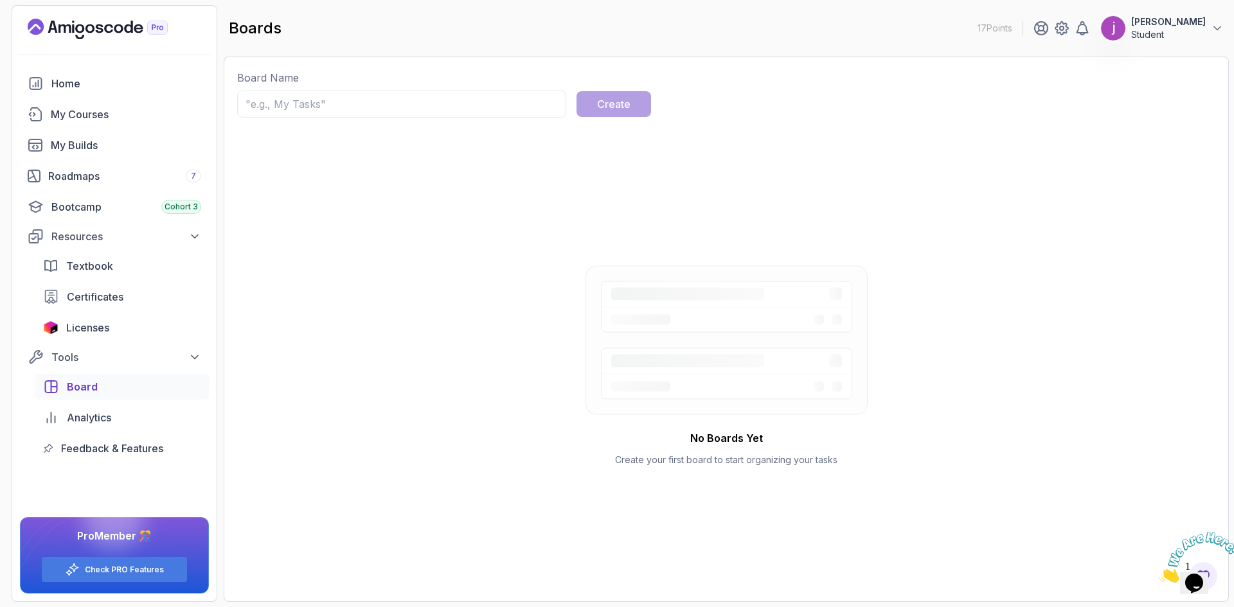
click at [402, 103] on input "text" at bounding box center [401, 104] width 329 height 27
type input "memo"
click at [576, 91] on button "Create" at bounding box center [613, 104] width 75 height 26
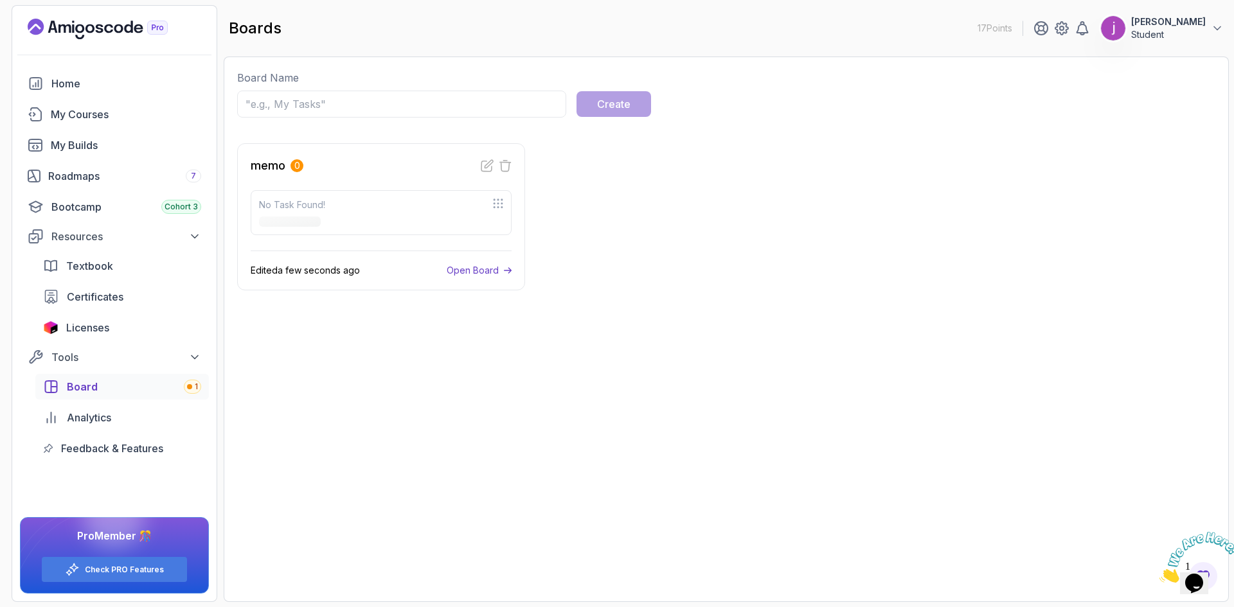
click at [603, 203] on div "memo 0 No Task Found! Edited a few seconds ago Open Board" at bounding box center [726, 216] width 978 height 147
drag, startPoint x: 507, startPoint y: 164, endPoint x: 578, endPoint y: 254, distance: 114.4
click at [578, 254] on div "memo 0 No Task Found! Edited a few seconds ago Open Board" at bounding box center [726, 216] width 978 height 147
click at [508, 168] on icon at bounding box center [505, 166] width 11 height 11
click at [506, 161] on icon at bounding box center [505, 166] width 11 height 11
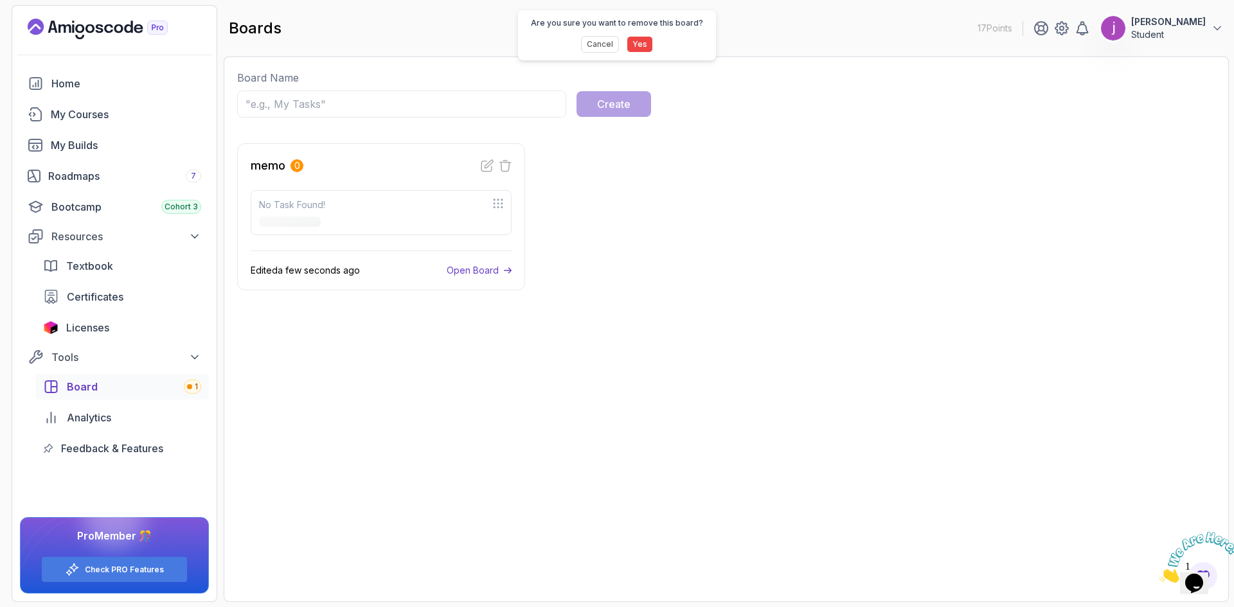
click at [634, 42] on button "Yes" at bounding box center [640, 44] width 26 height 17
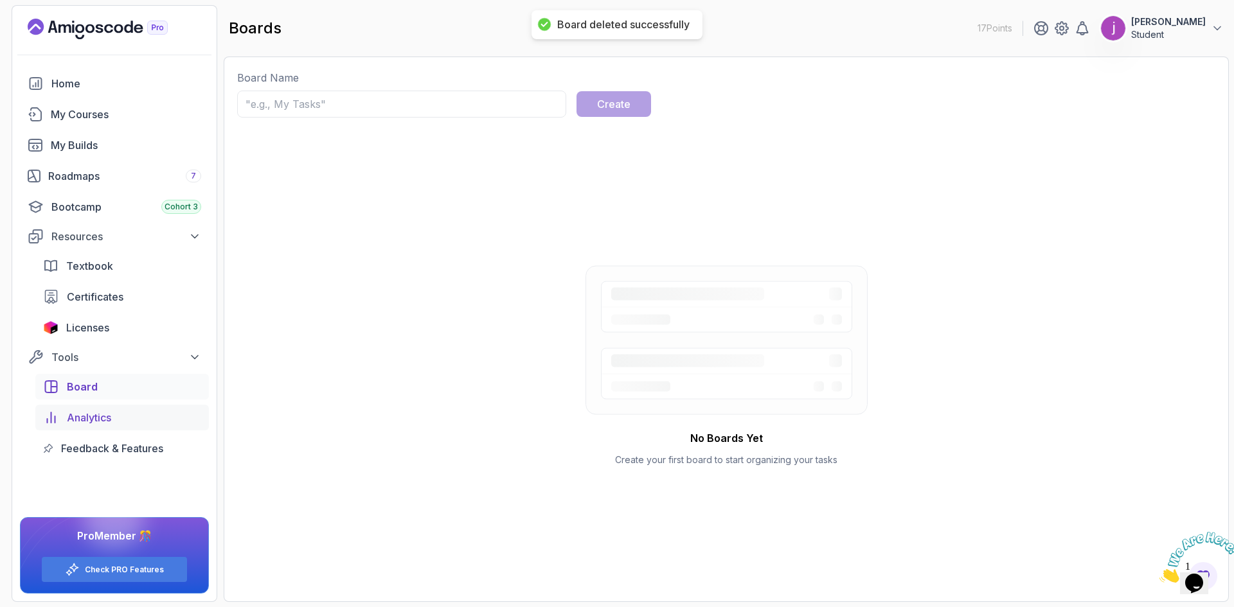
click at [129, 413] on div "Analytics" at bounding box center [134, 417] width 134 height 15
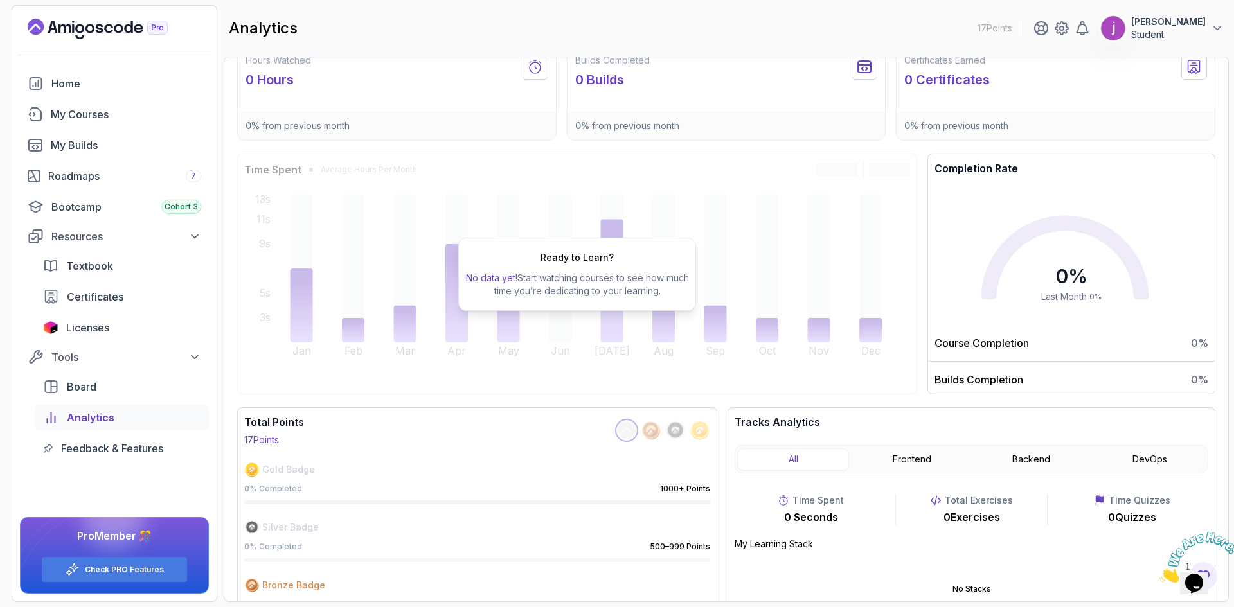
scroll to position [50, 0]
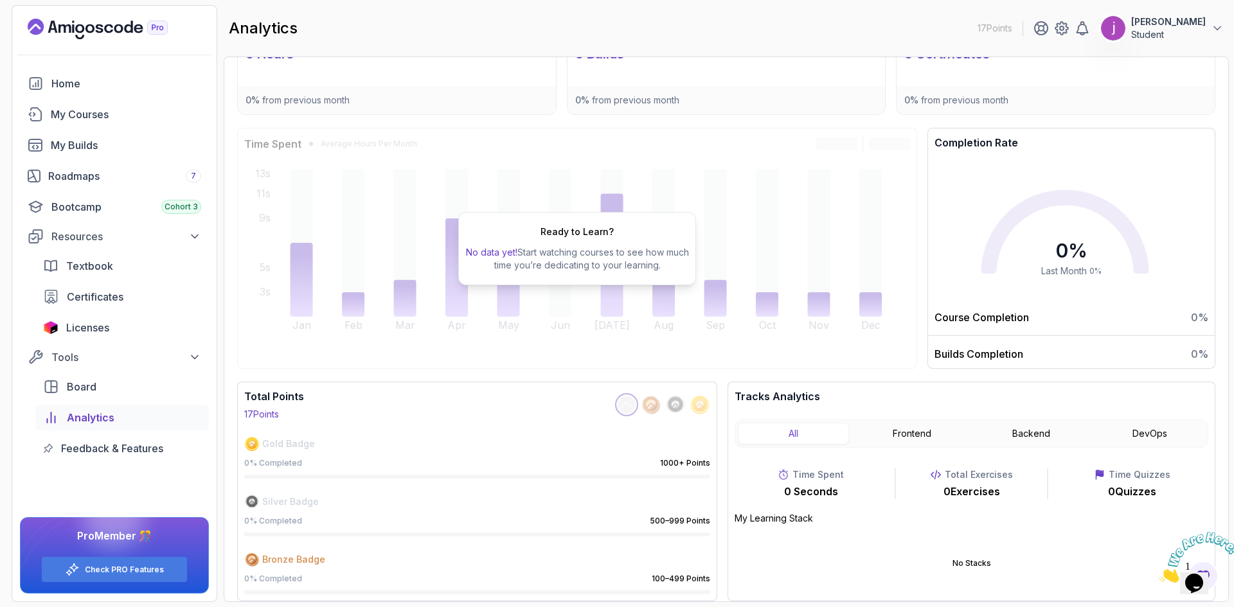
click at [724, 396] on div "Total Points 17 Points Gold Badge 0 % Completed 1000+ Points Silver Badge 0 % C…" at bounding box center [726, 492] width 978 height 220
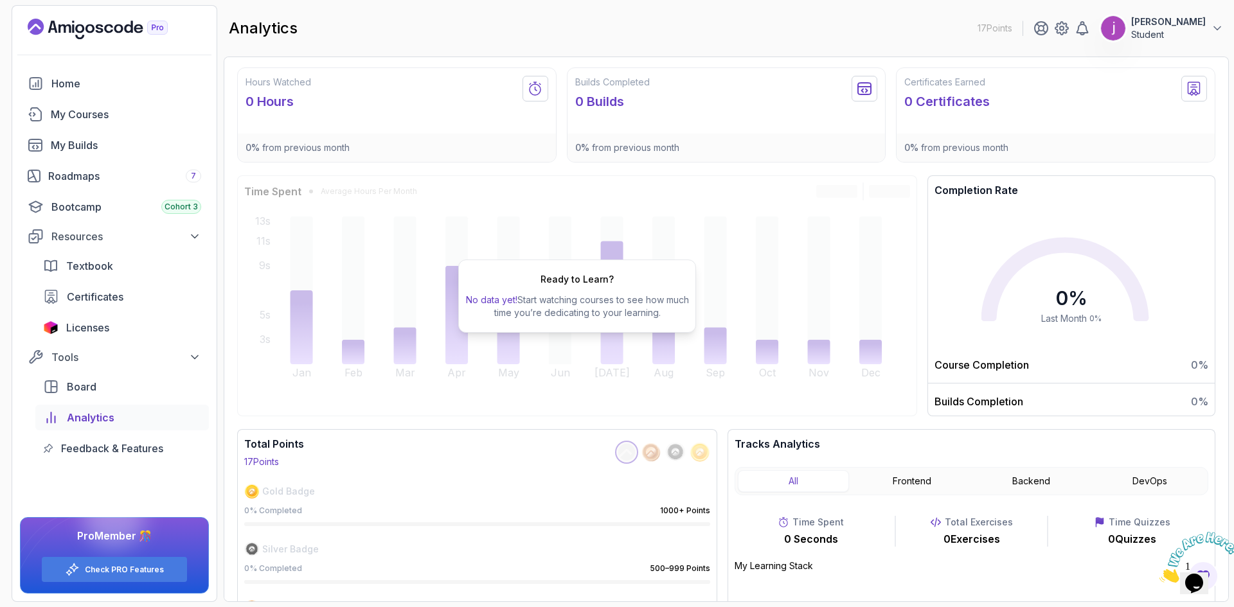
scroll to position [0, 0]
click at [722, 396] on div "Ready to Learn? No data yet! Start watching courses to see how much time you’re…" at bounding box center [577, 298] width 680 height 241
click at [146, 445] on span "Feedback & Features" at bounding box center [112, 448] width 102 height 15
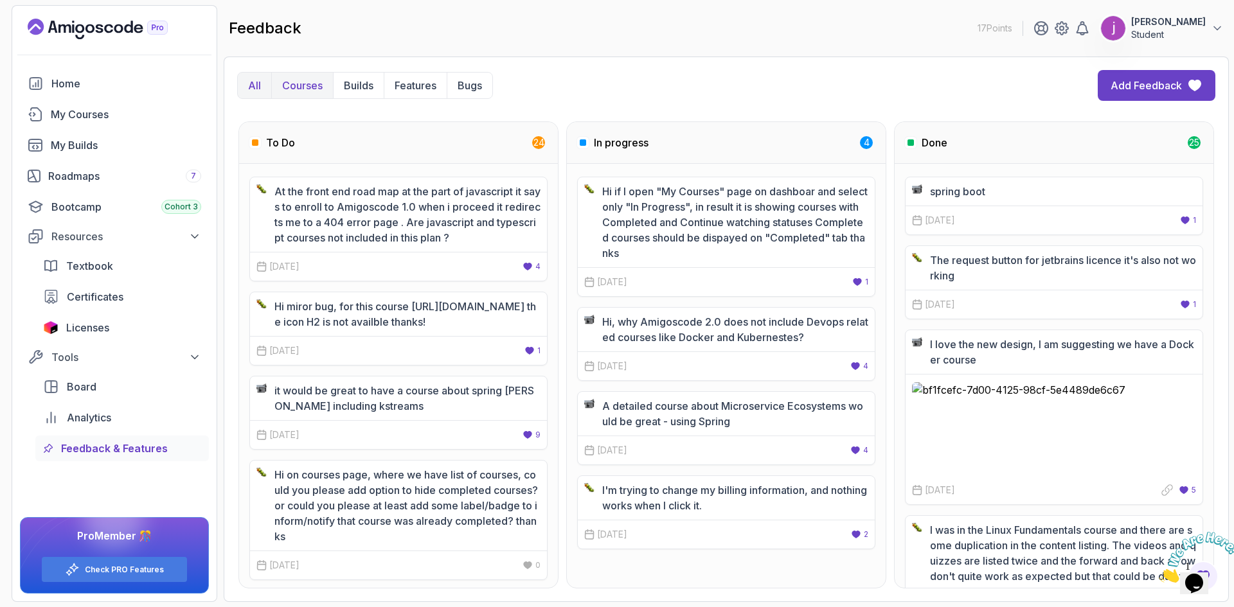
click at [319, 91] on p "Courses" at bounding box center [302, 85] width 40 height 15
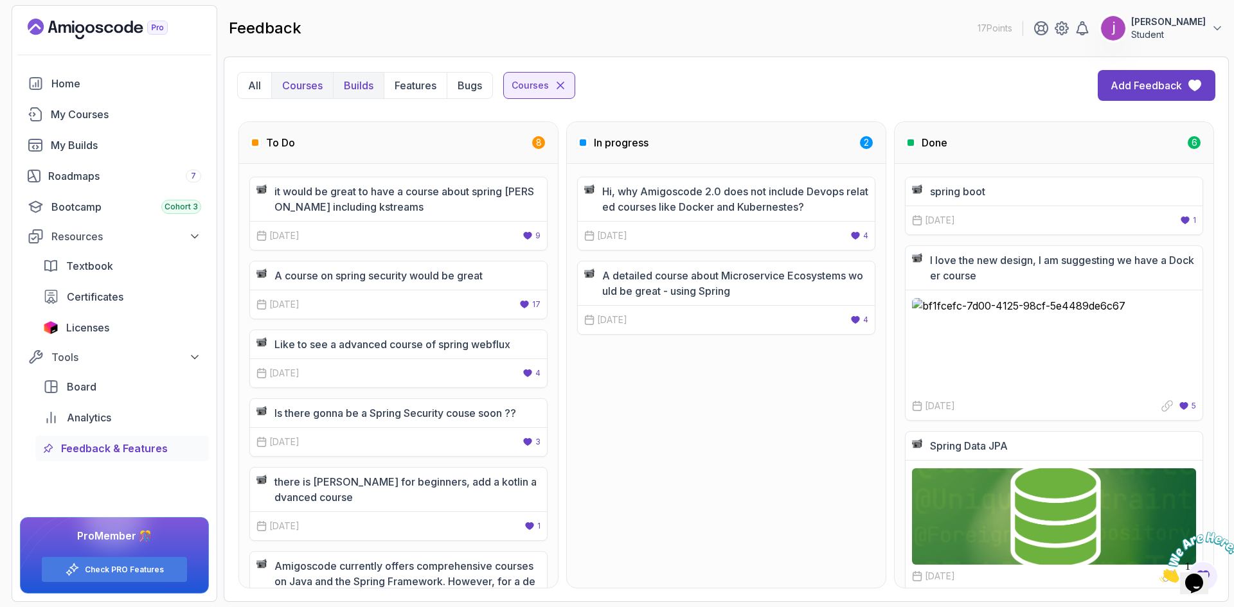
click at [362, 84] on p "Builds" at bounding box center [359, 85] width 30 height 15
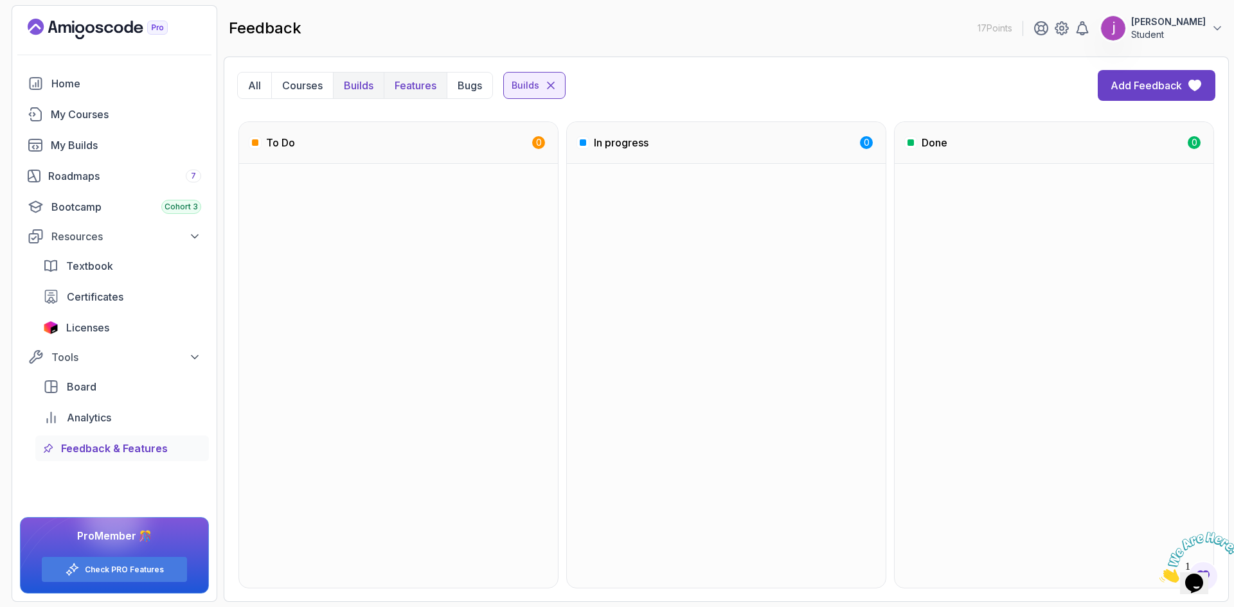
click at [416, 88] on p "Features" at bounding box center [416, 85] width 42 height 15
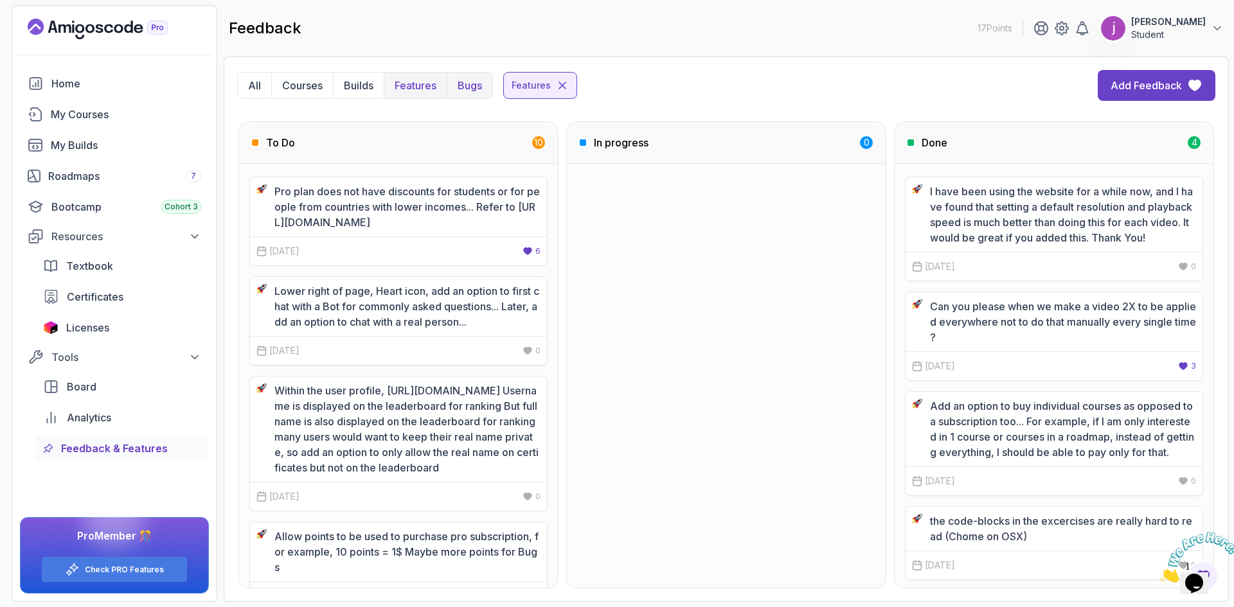
click at [459, 80] on button "Bugs" at bounding box center [470, 86] width 46 height 26
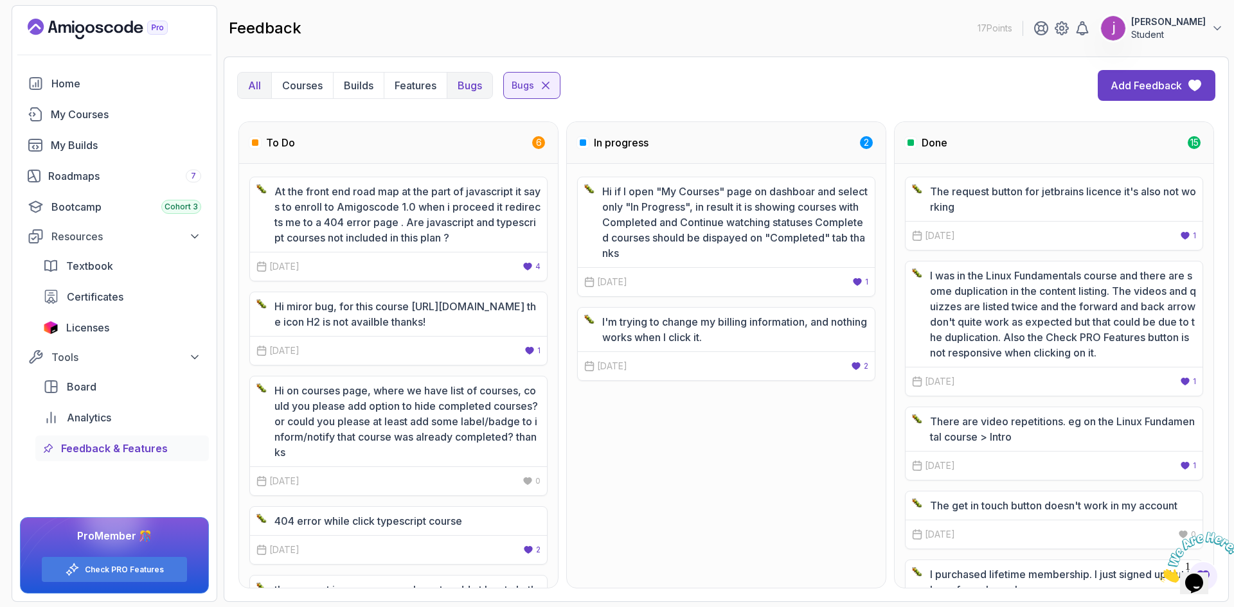
click at [266, 87] on button "All" at bounding box center [254, 86] width 33 height 26
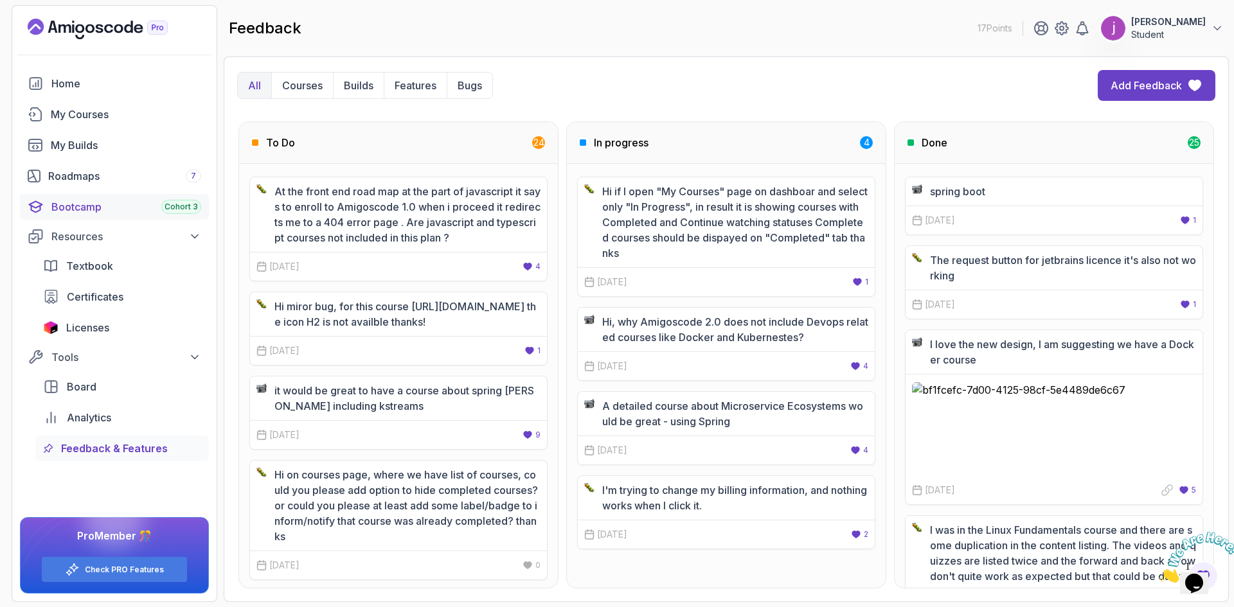
click at [96, 215] on link "Bootcamp Cohort 3" at bounding box center [114, 207] width 189 height 26
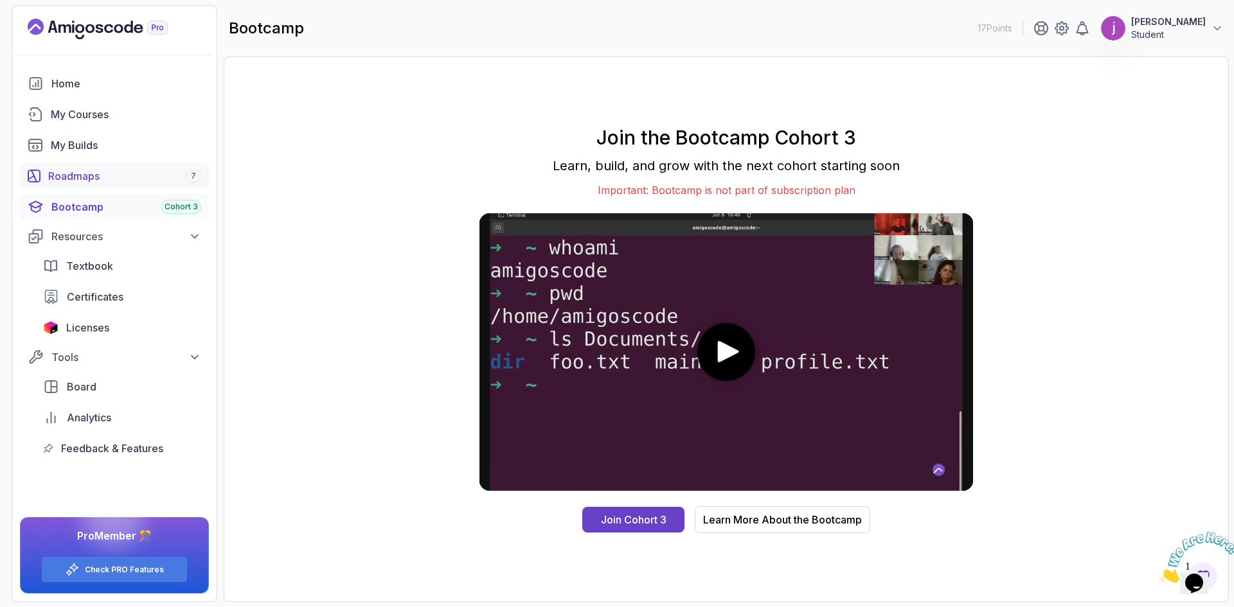
click at [98, 186] on link "Roadmaps 7" at bounding box center [114, 176] width 189 height 26
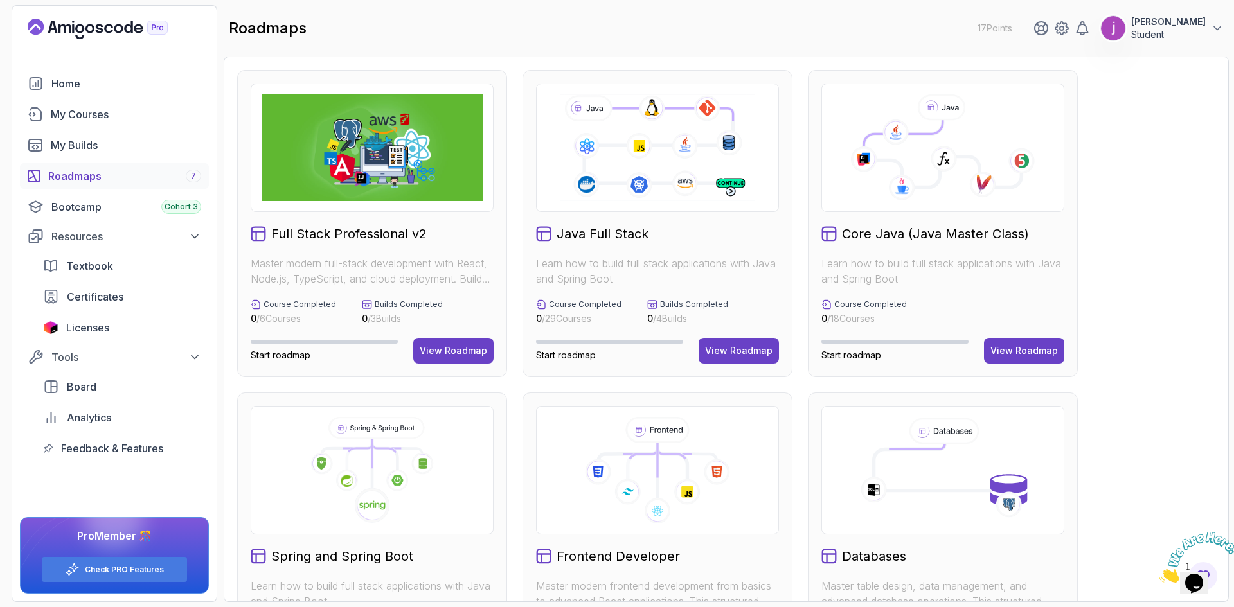
click at [803, 292] on div "Full Stack Professional v2 Master modern full-stack development with React, Nod…" at bounding box center [726, 546] width 978 height 952
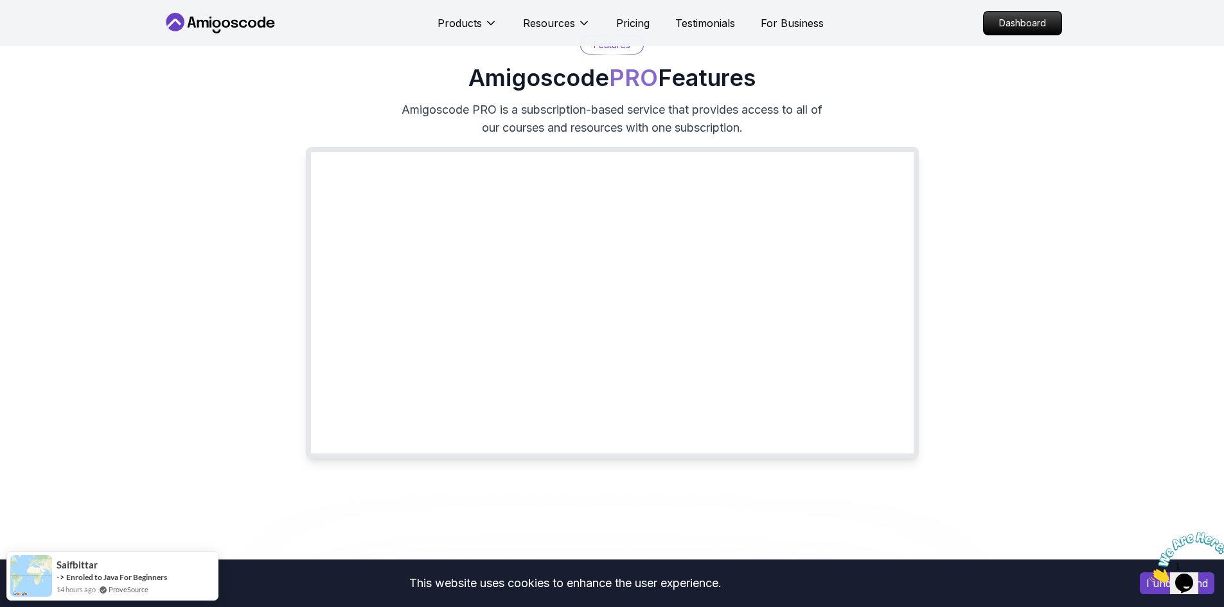
scroll to position [64, 0]
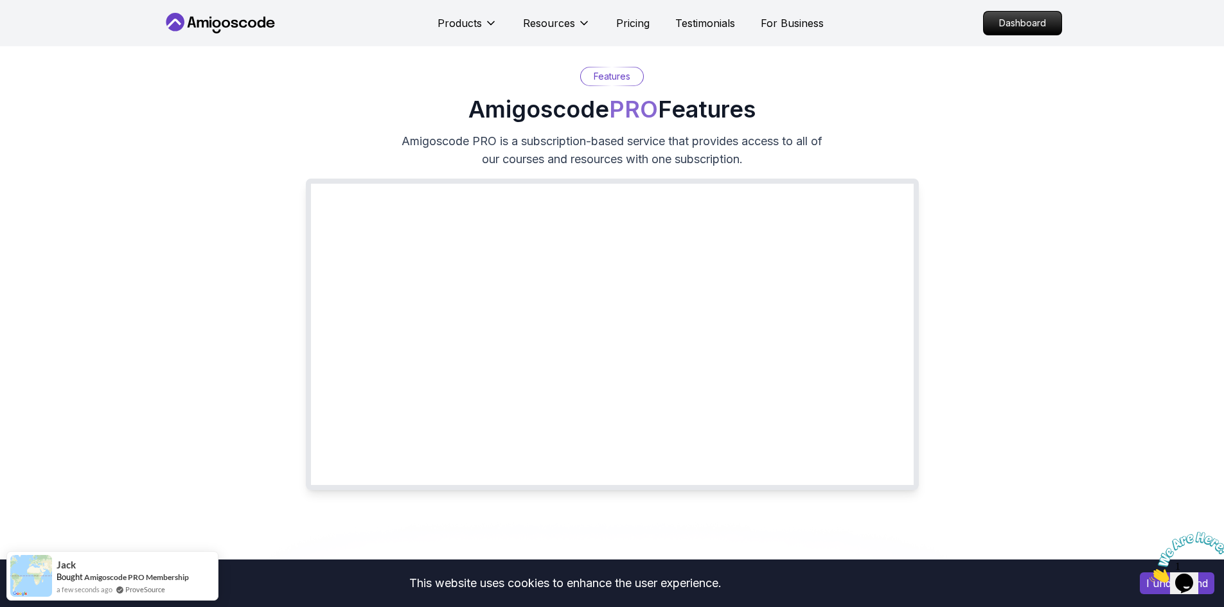
scroll to position [0, 0]
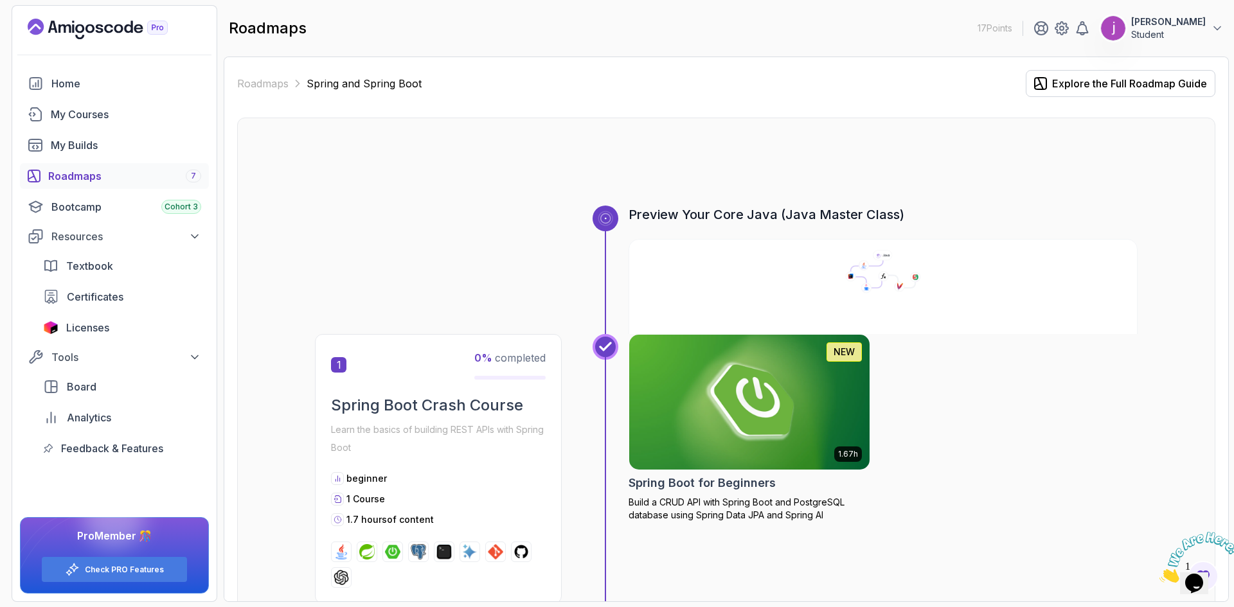
drag, startPoint x: 586, startPoint y: 400, endPoint x: 581, endPoint y: 198, distance: 202.5
click at [887, 268] on icon at bounding box center [873, 274] width 49 height 29
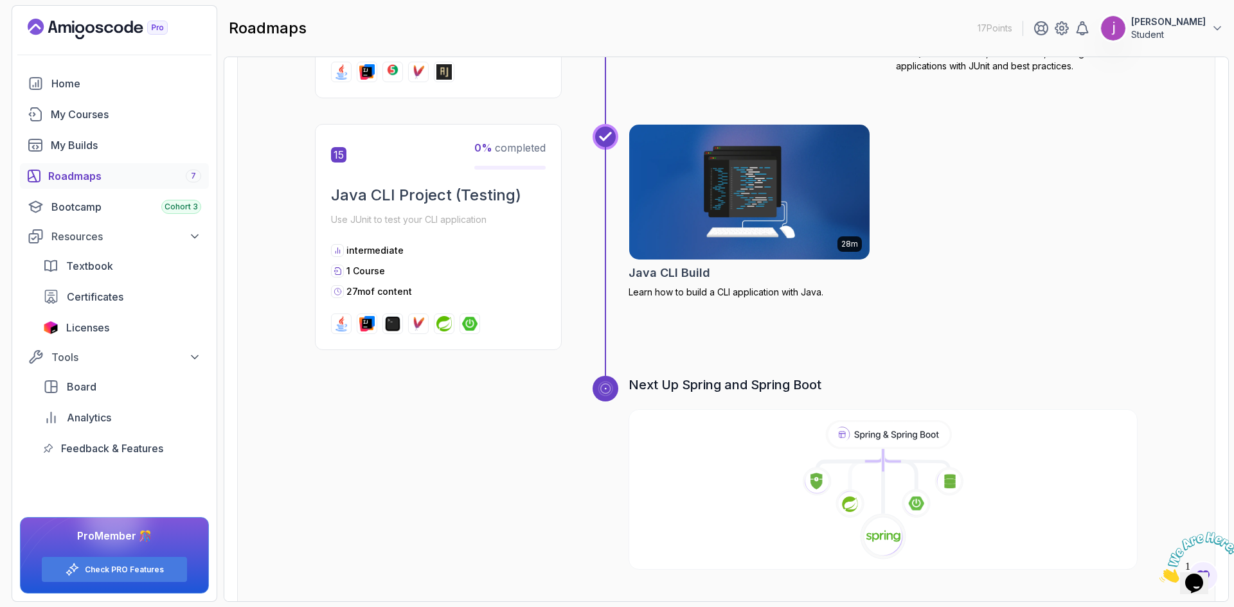
scroll to position [4063, 0]
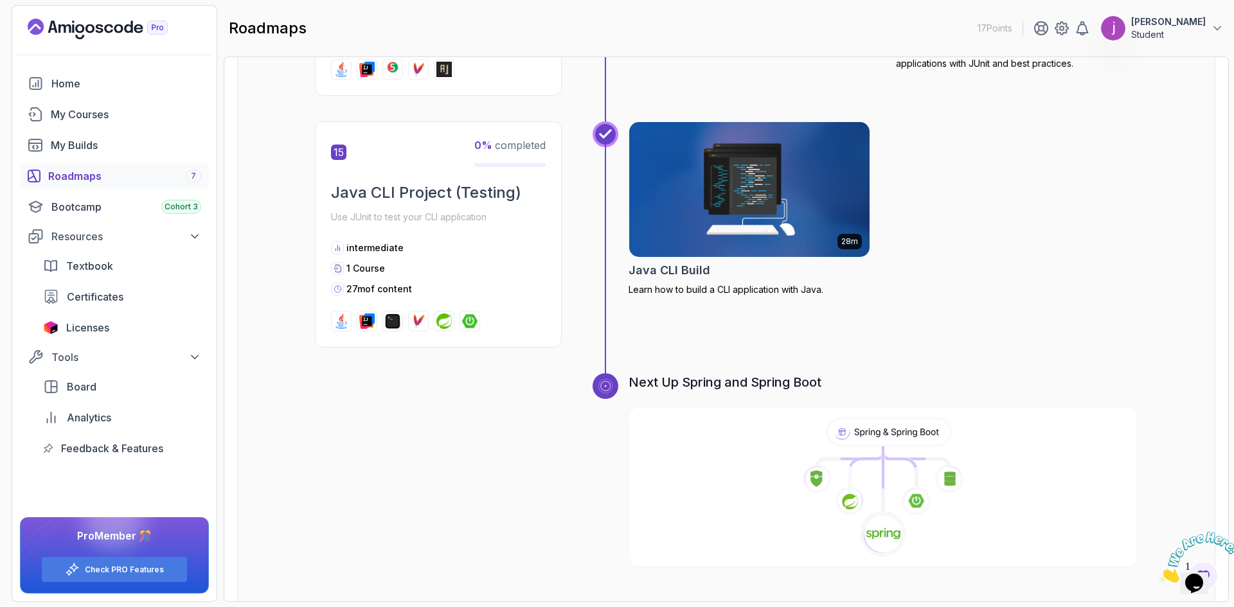
click at [99, 174] on div "Roadmaps 7" at bounding box center [124, 175] width 153 height 15
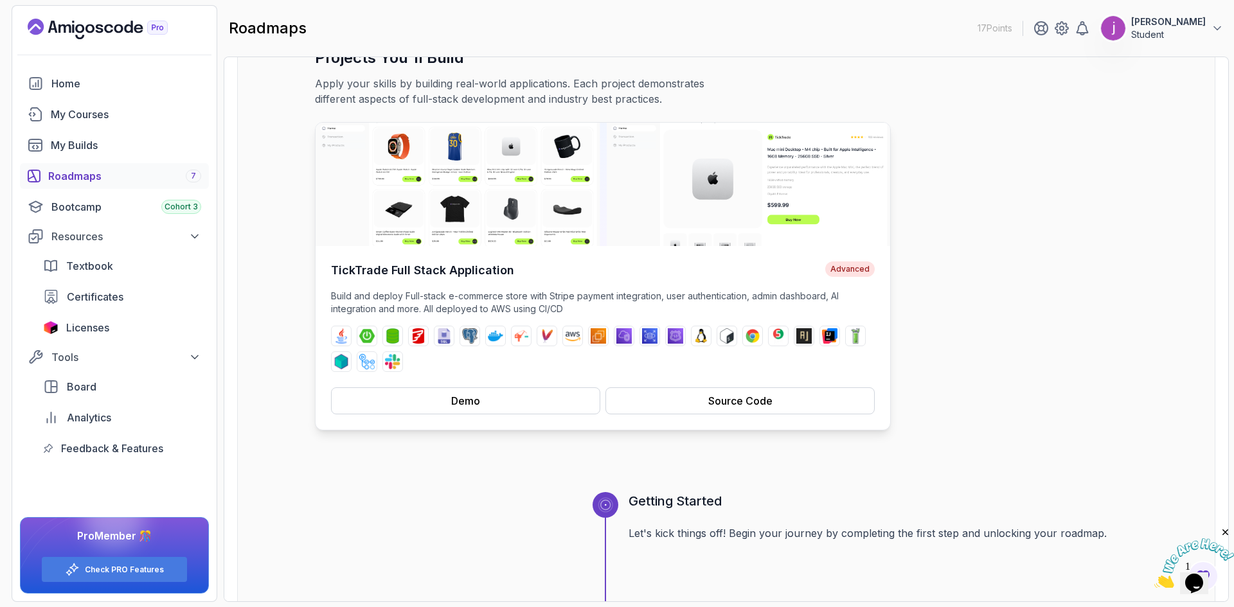
scroll to position [64, 0]
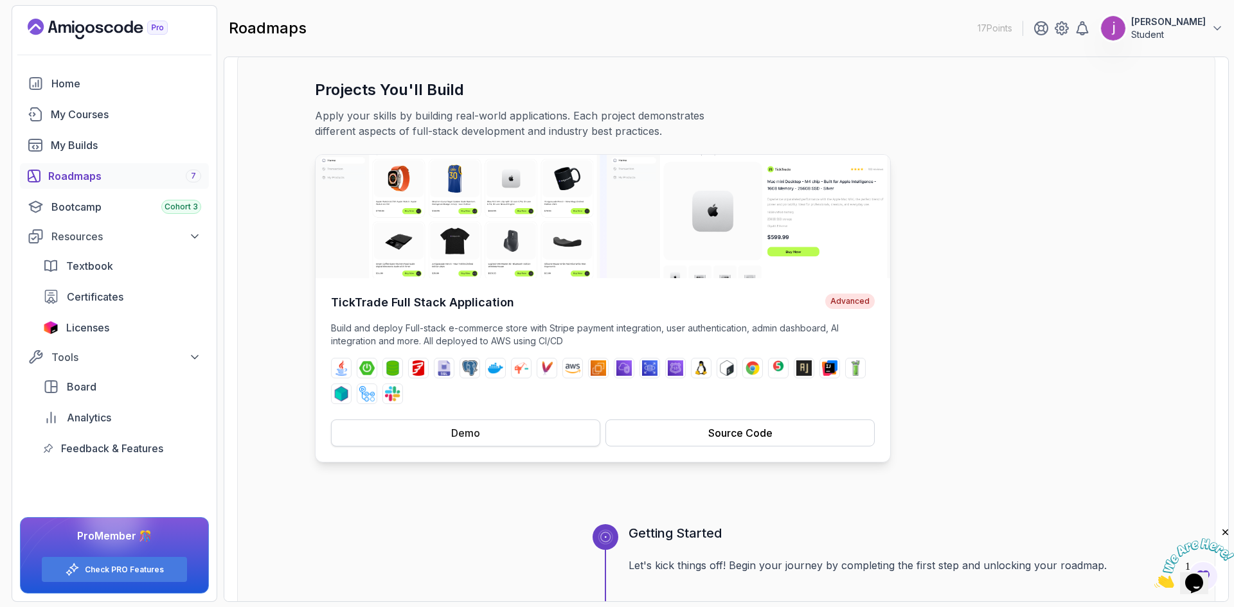
click at [519, 432] on button "Demo" at bounding box center [465, 433] width 269 height 27
click at [706, 431] on button "Source Code" at bounding box center [739, 433] width 269 height 27
